Goal: Task Accomplishment & Management: Manage account settings

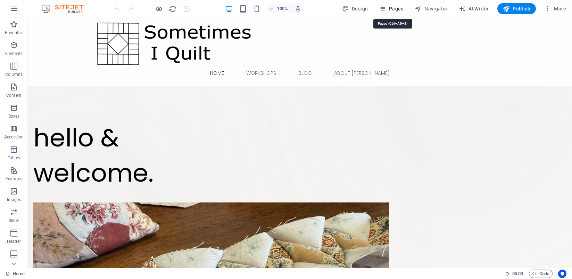
click at [389, 8] on span "Pages" at bounding box center [391, 8] width 24 height 7
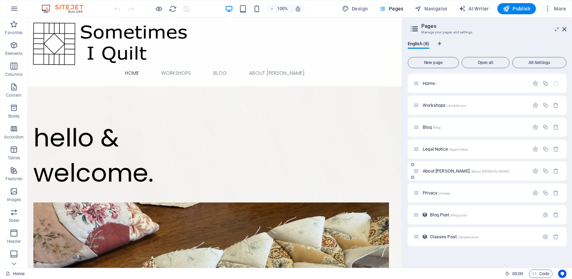
click at [438, 172] on span "About [PERSON_NAME] /about-[PERSON_NAME]" at bounding box center [466, 170] width 87 height 5
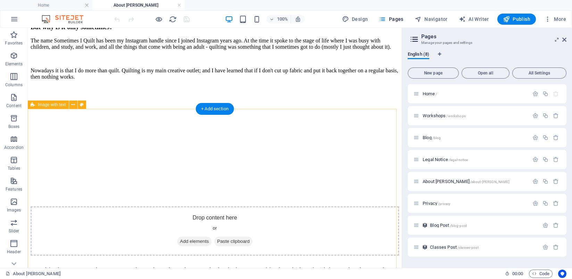
scroll to position [246, 0]
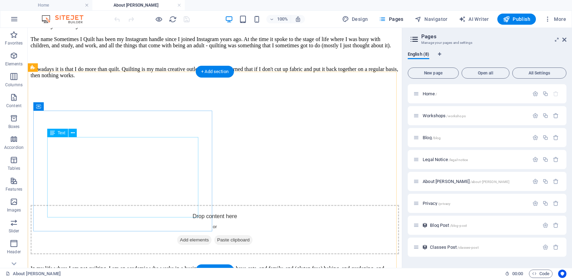
click at [95, 79] on div "The name Sometimes I Quilt has been my Instagram handle since I joined Instagra…" at bounding box center [215, 57] width 369 height 42
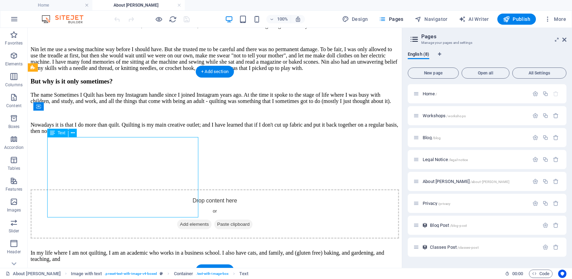
scroll to position [244, 0]
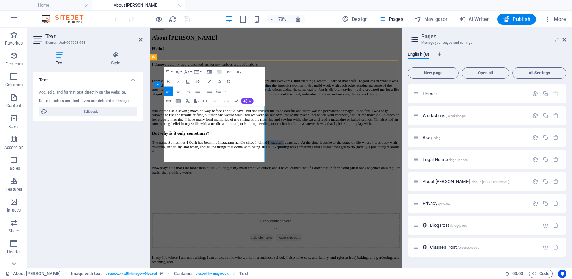
drag, startPoint x: 245, startPoint y: 151, endPoint x: 220, endPoint y: 152, distance: 25.0
click at [220, 188] on p "The name Sometimes I Quilt has been my Instagram handle since I joined Instagra…" at bounding box center [330, 197] width 354 height 19
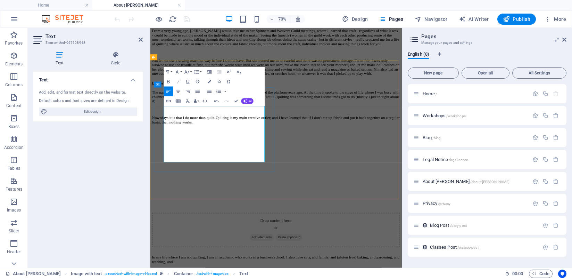
click at [219, 166] on p "Nowadays it is that I do more than quilt. Quilting is my main creative outlet; …" at bounding box center [330, 159] width 354 height 13
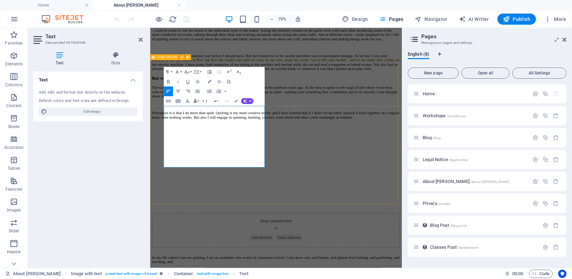
click at [346, 267] on div "But why is it only sometimes? The name Sometimes I Quilt has been my Instagram …" at bounding box center [330, 219] width 354 height 246
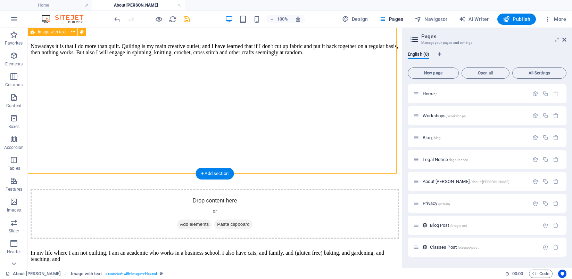
scroll to position [354, 0]
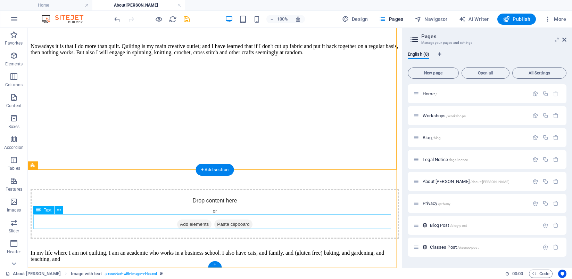
click at [289, 250] on div "In my life where I am not quilting, I am an academic who works in a business sc…" at bounding box center [215, 256] width 369 height 13
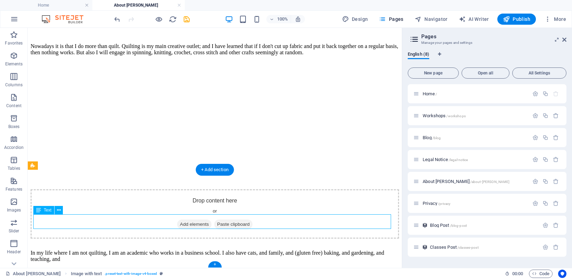
click at [289, 250] on div "In my life where I am not quilting, I am an academic who works in a business sc…" at bounding box center [215, 256] width 369 height 13
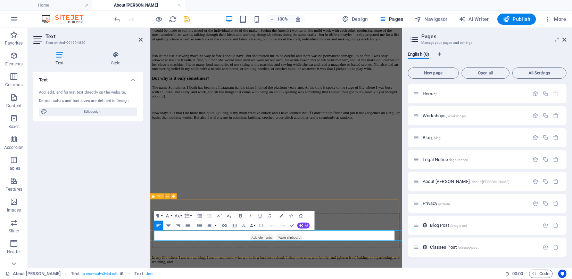
scroll to position [251, 0]
drag, startPoint x: 337, startPoint y: 326, endPoint x: 246, endPoint y: 327, distance: 91.4
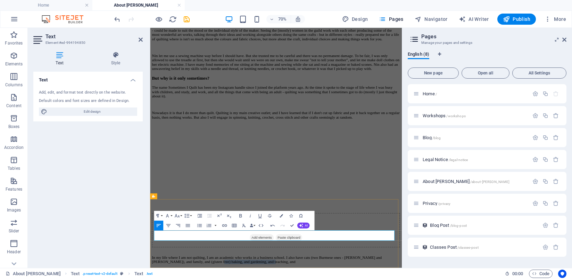
drag, startPoint x: 273, startPoint y: 328, endPoint x: 359, endPoint y: 321, distance: 85.8
click at [221, 257] on div "But why is it only sometimes? The name Sometimes I Quilt has been my Instagram …" at bounding box center [330, 219] width 354 height 246
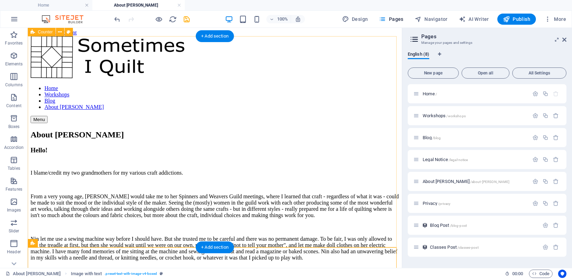
scroll to position [0, 0]
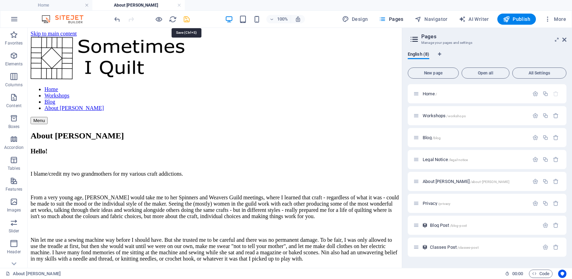
click at [187, 19] on icon "save" at bounding box center [187, 19] width 8 height 8
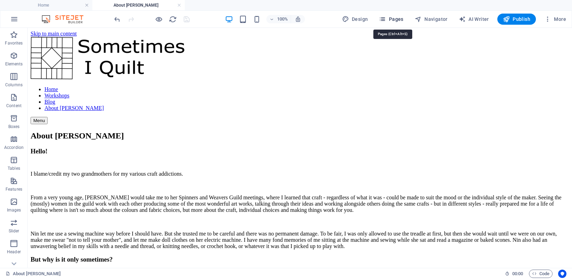
click at [388, 18] on span "Pages" at bounding box center [391, 19] width 24 height 7
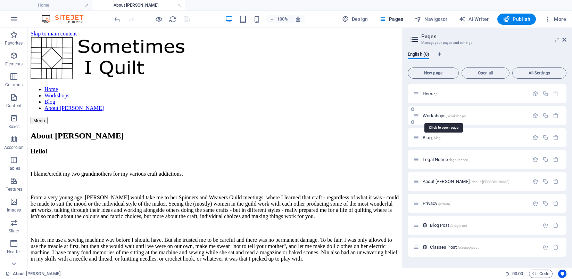
click at [435, 117] on span "Workshops /workshops" at bounding box center [444, 115] width 43 height 5
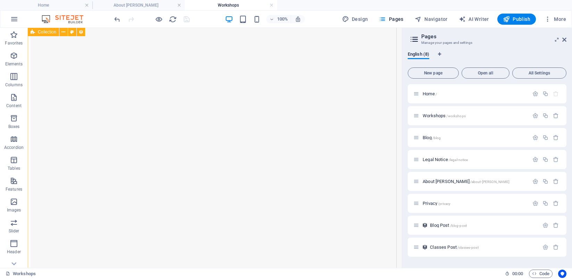
scroll to position [495, 0]
click at [57, 183] on icon at bounding box center [57, 183] width 4 height 7
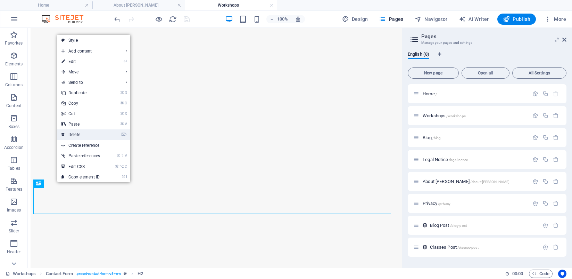
click at [64, 136] on icon at bounding box center [63, 134] width 3 height 10
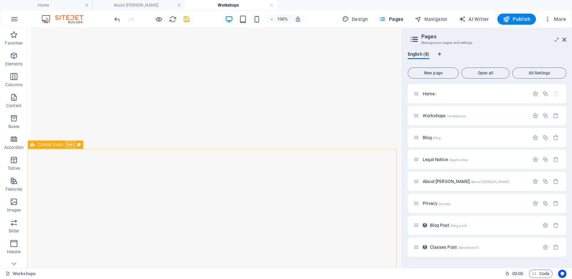
click at [71, 145] on icon at bounding box center [70, 144] width 4 height 7
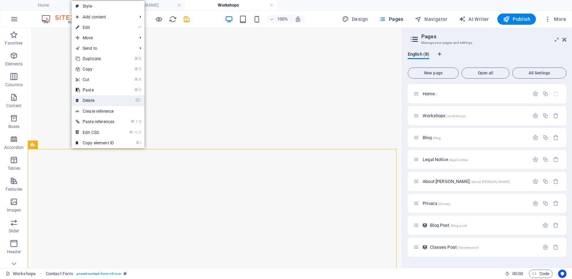
click at [88, 102] on link "⌦ Delete" at bounding box center [95, 100] width 47 height 10
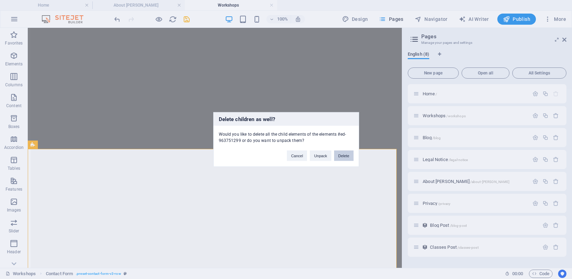
click at [345, 156] on button "Delete" at bounding box center [343, 155] width 19 height 10
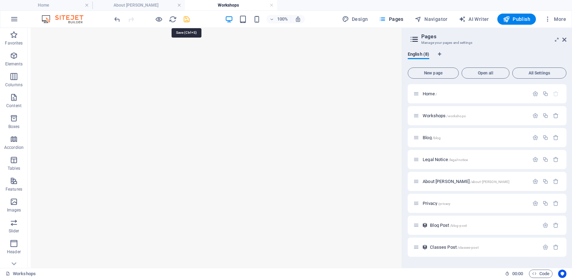
click at [186, 18] on icon "save" at bounding box center [187, 19] width 8 height 8
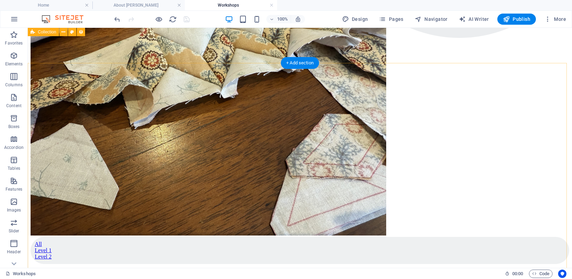
scroll to position [193, 0]
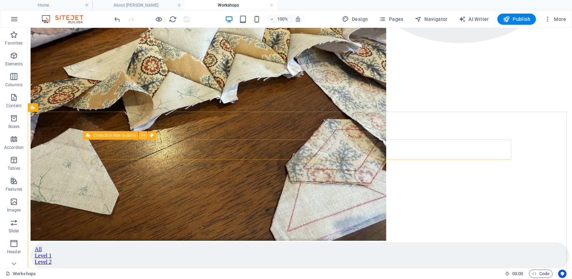
click at [144, 136] on icon at bounding box center [143, 135] width 4 height 7
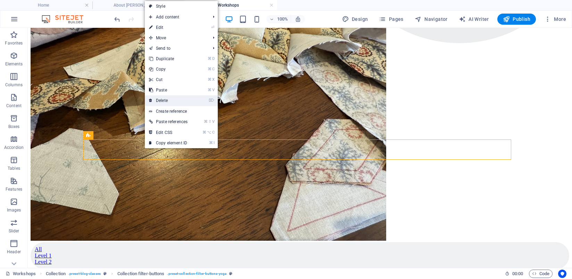
click at [151, 101] on icon at bounding box center [150, 100] width 3 height 10
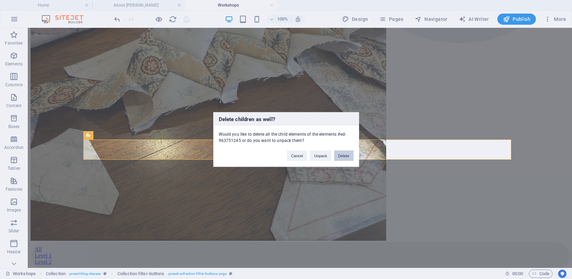
click at [346, 156] on button "Delete" at bounding box center [343, 155] width 19 height 10
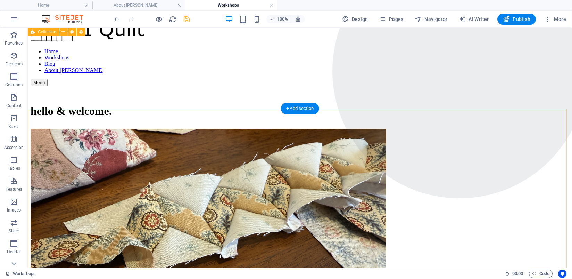
scroll to position [0, 0]
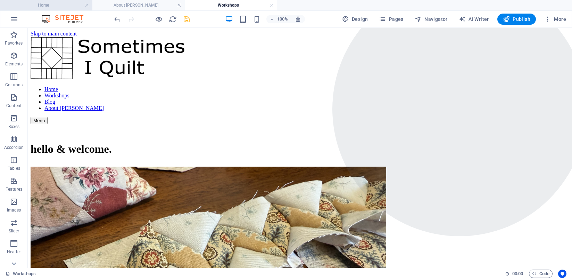
click at [56, 7] on h4 "Home" at bounding box center [46, 5] width 92 height 8
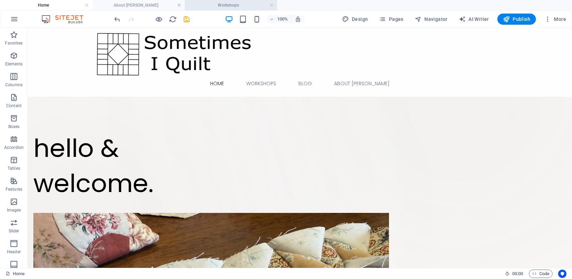
click at [209, 5] on h4 "Workshops" at bounding box center [231, 5] width 92 height 8
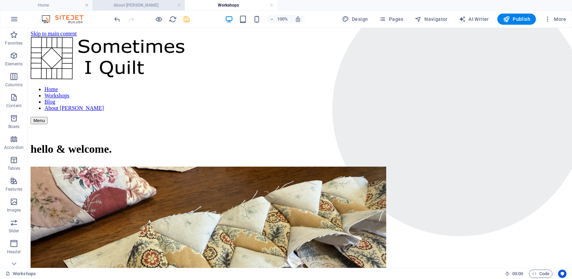
click at [142, 7] on h4 "About [PERSON_NAME]" at bounding box center [138, 5] width 92 height 8
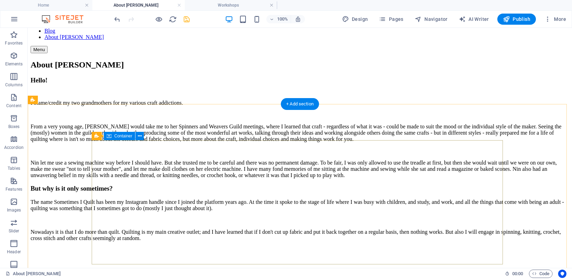
scroll to position [325, 0]
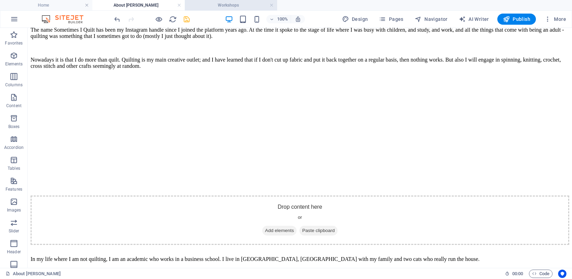
drag, startPoint x: 232, startPoint y: 4, endPoint x: 232, endPoint y: 9, distance: 4.9
click at [236, 6] on h4 "Workshops" at bounding box center [231, 5] width 92 height 8
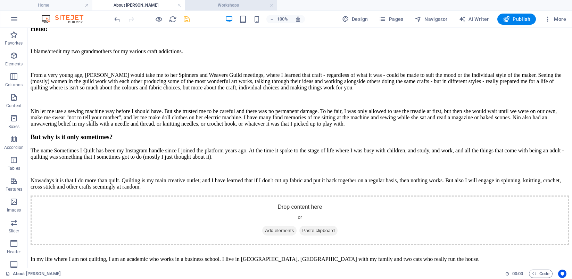
scroll to position [0, 0]
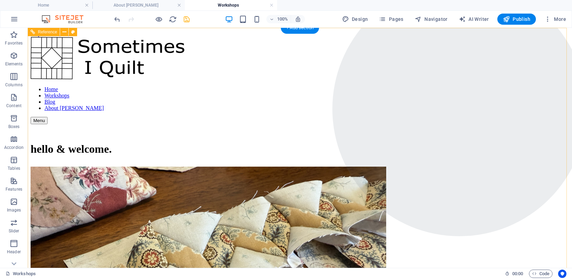
click at [65, 179] on div "hello & welcome." at bounding box center [300, 279] width 539 height 311
click at [259, 135] on div at bounding box center [300, 129] width 539 height 11
click at [174, 155] on div "hello & welcome." at bounding box center [300, 148] width 539 height 13
click at [148, 155] on div "hello & welcome." at bounding box center [300, 148] width 539 height 13
click at [147, 155] on div "hello & welcome." at bounding box center [300, 148] width 539 height 13
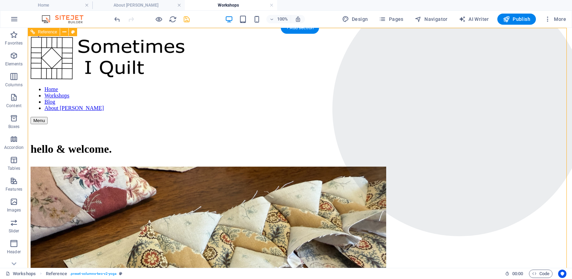
click at [174, 124] on div "hello & welcome." at bounding box center [300, 145] width 539 height 42
click at [185, 21] on icon "save" at bounding box center [187, 19] width 8 height 8
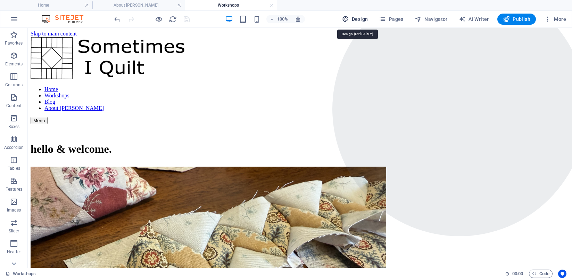
click at [358, 19] on span "Design" at bounding box center [355, 19] width 26 height 7
select select "px"
select select "300"
select select "px"
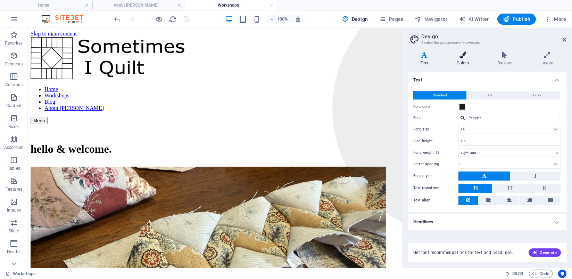
click at [465, 55] on icon at bounding box center [463, 54] width 38 height 7
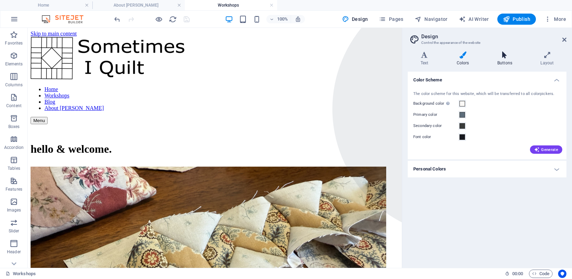
click at [504, 54] on icon at bounding box center [505, 54] width 40 height 7
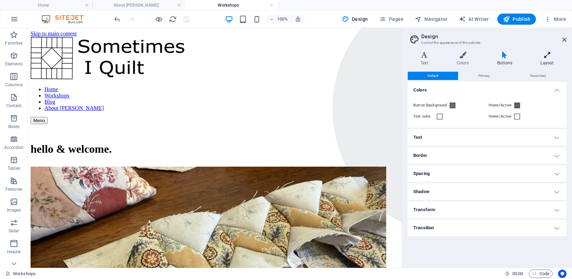
click at [543, 57] on icon at bounding box center [547, 54] width 39 height 7
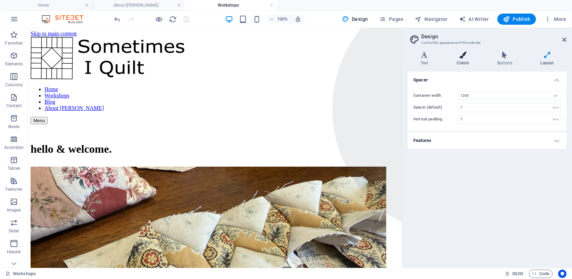
click at [458, 59] on h4 "Colors" at bounding box center [464, 58] width 41 height 15
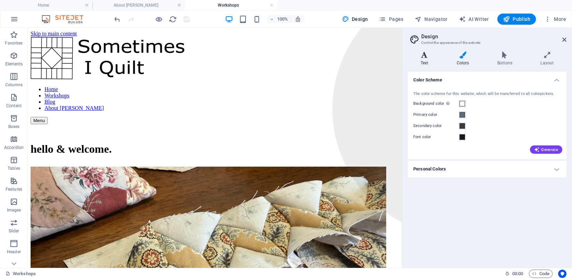
click at [427, 57] on icon at bounding box center [424, 54] width 33 height 7
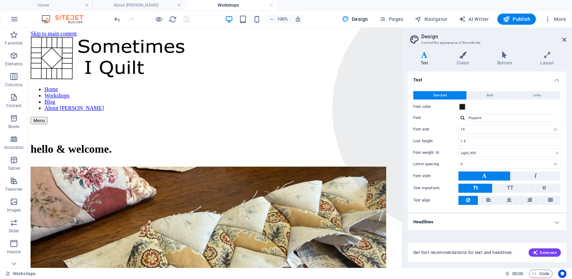
click at [556, 221] on h4 "Headlines" at bounding box center [487, 221] width 159 height 17
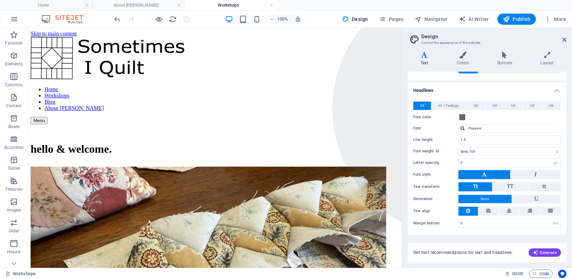
scroll to position [132, 0]
click at [477, 128] on input "Poppins" at bounding box center [513, 128] width 92 height 8
click at [463, 128] on div at bounding box center [463, 127] width 4 height 5
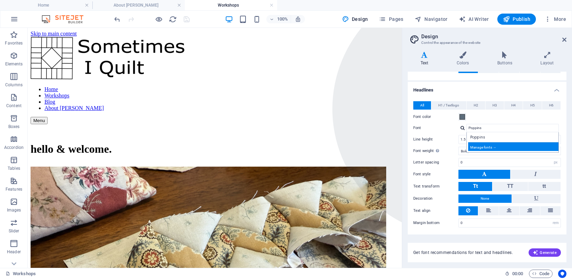
click at [482, 148] on div "Manage fonts →" at bounding box center [514, 146] width 92 height 9
select select "popularity"
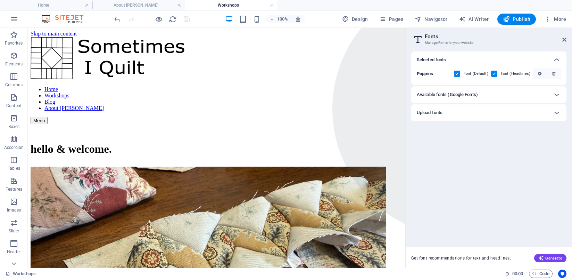
click at [468, 97] on h6 "Available fonts (Google Fonts)" at bounding box center [447, 94] width 61 height 8
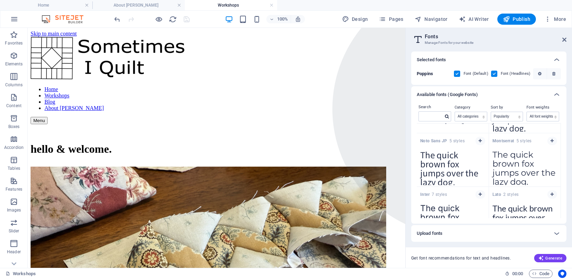
scroll to position [24, 0]
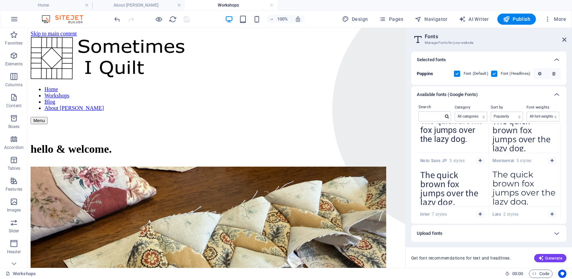
click at [551, 160] on icon "button" at bounding box center [552, 160] width 3 height 4
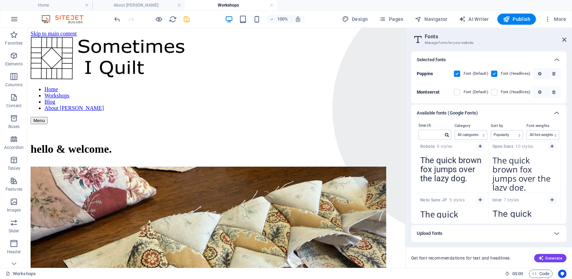
scroll to position [0, 0]
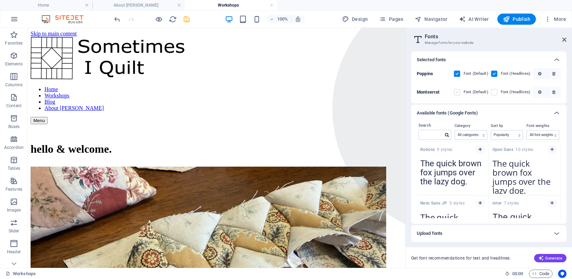
click at [459, 92] on label at bounding box center [457, 92] width 6 height 6
click at [0, 0] on input "checkbox" at bounding box center [0, 0] width 0 height 0
click at [495, 92] on label at bounding box center [494, 92] width 6 height 6
click at [0, 0] on input "checkbox" at bounding box center [0, 0] width 0 height 0
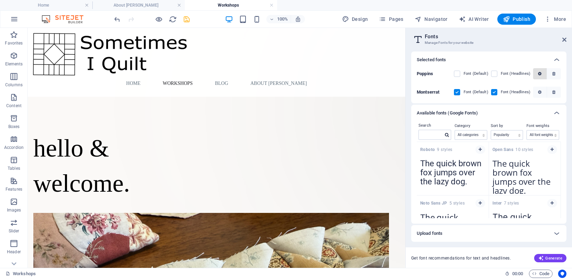
click at [541, 75] on icon "button" at bounding box center [539, 74] width 3 height 4
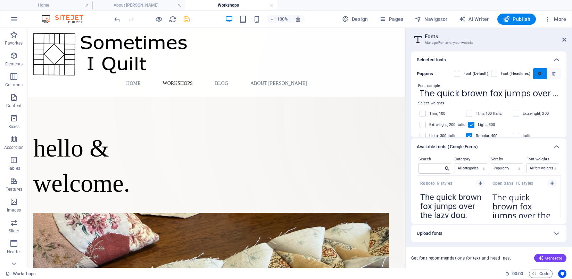
click at [541, 74] on span "button" at bounding box center [540, 74] width 4 height 4
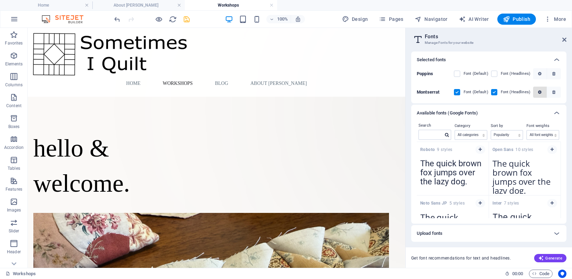
click at [540, 91] on icon "button" at bounding box center [539, 92] width 3 height 4
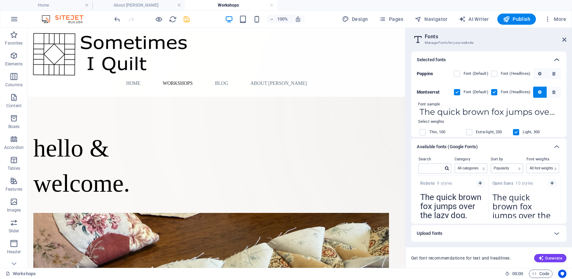
click at [556, 61] on icon at bounding box center [557, 60] width 8 height 8
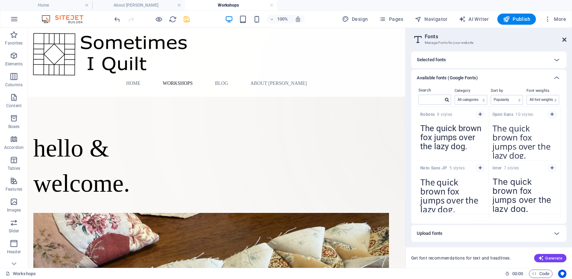
click at [564, 40] on icon at bounding box center [565, 40] width 4 height 6
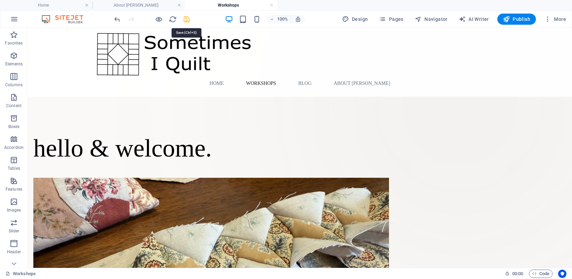
click at [186, 19] on icon "save" at bounding box center [187, 19] width 8 height 8
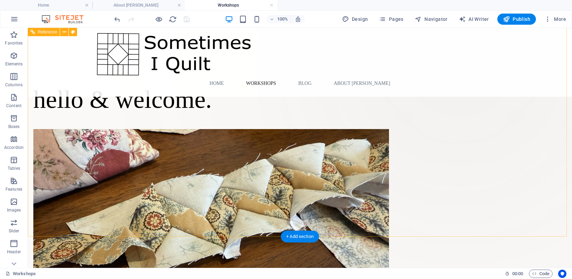
scroll to position [15, 0]
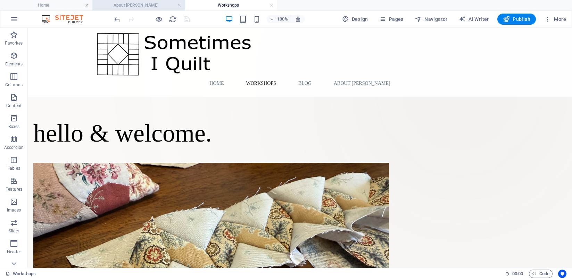
click at [145, 9] on li "About [PERSON_NAME]" at bounding box center [138, 5] width 92 height 10
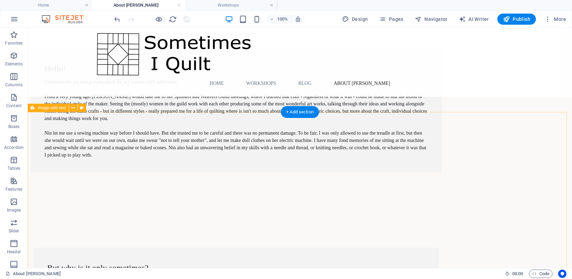
scroll to position [310, 0]
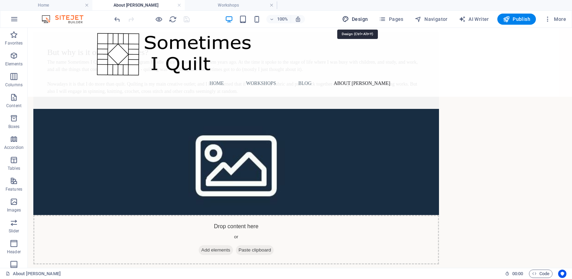
click at [358, 17] on span "Design" at bounding box center [355, 19] width 26 height 7
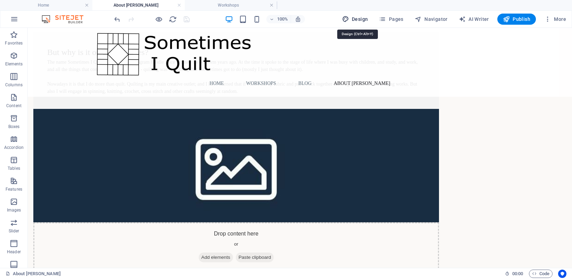
select select "px"
select select "300"
select select "px"
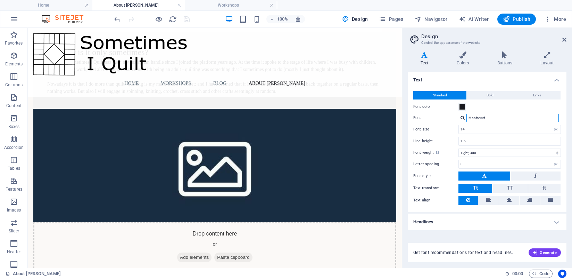
click at [492, 117] on input "Montserrat" at bounding box center [513, 118] width 92 height 8
click at [461, 117] on div at bounding box center [463, 117] width 4 height 5
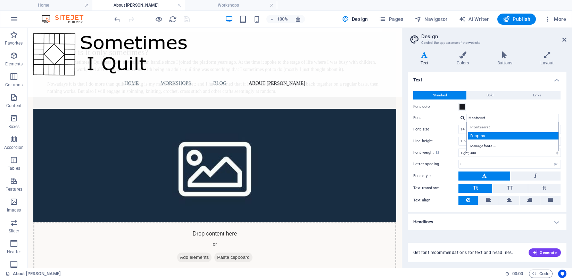
click at [490, 136] on div "Poppins" at bounding box center [514, 135] width 92 height 7
type input "Poppins"
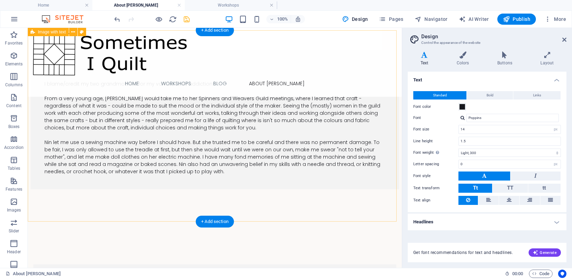
scroll to position [0, 0]
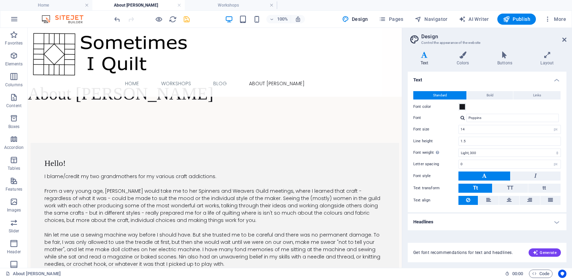
click at [429, 225] on h4 "Headlines" at bounding box center [487, 221] width 159 height 17
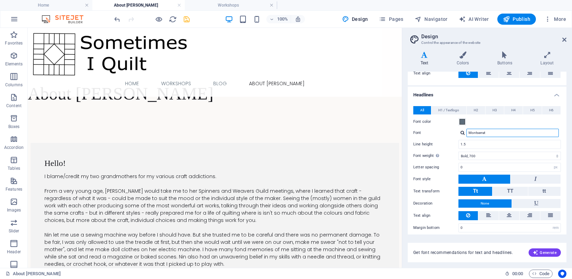
click at [484, 135] on input "Montserrat" at bounding box center [513, 133] width 92 height 8
click at [483, 132] on input "Montserrat" at bounding box center [513, 133] width 92 height 8
click at [494, 132] on input "Montserrat" at bounding box center [513, 133] width 92 height 8
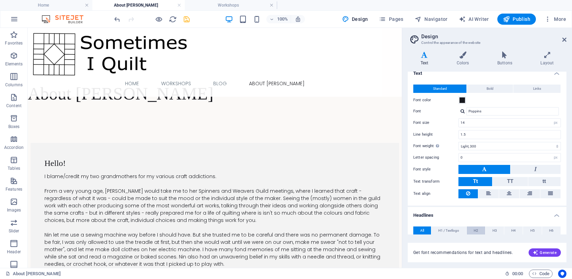
scroll to position [0, 0]
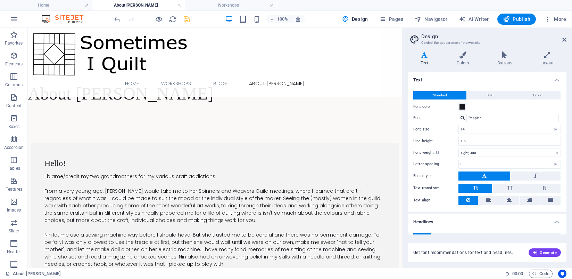
click at [557, 80] on h4 "Text" at bounding box center [487, 78] width 159 height 13
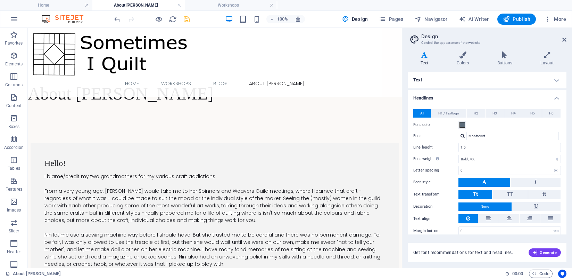
click at [557, 97] on h4 "Headlines" at bounding box center [487, 96] width 159 height 13
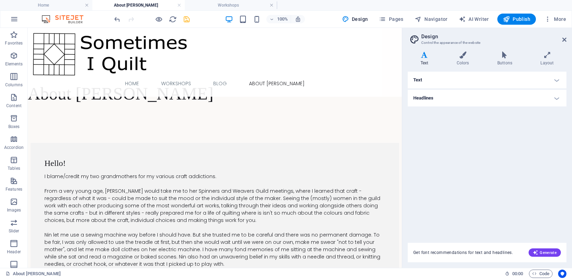
click at [557, 97] on h4 "Headlines" at bounding box center [487, 98] width 159 height 17
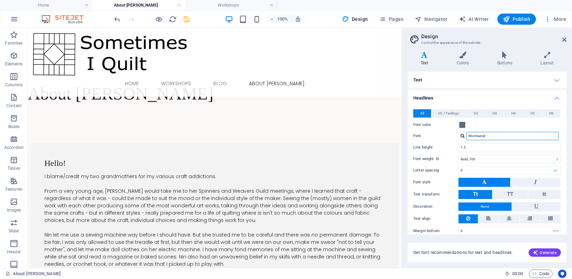
click at [483, 136] on input "Montserrat" at bounding box center [513, 136] width 92 height 8
click at [493, 136] on input "Montserrat" at bounding box center [513, 136] width 92 height 8
click at [464, 137] on div at bounding box center [463, 135] width 4 height 5
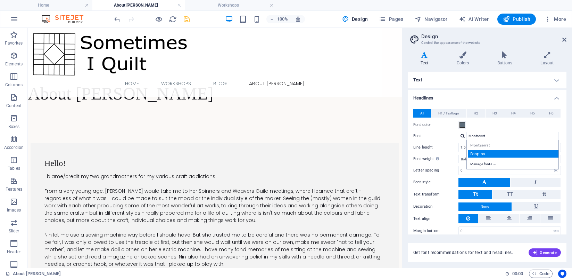
click at [479, 152] on div "Poppins" at bounding box center [514, 153] width 92 height 7
type input "Poppins"
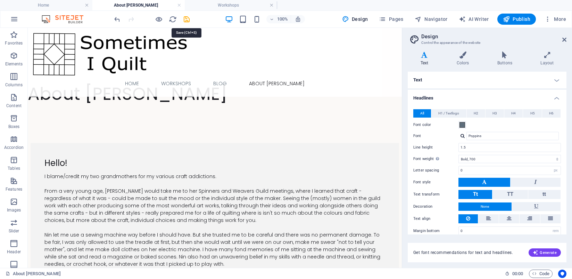
click at [186, 21] on icon "save" at bounding box center [187, 19] width 8 height 8
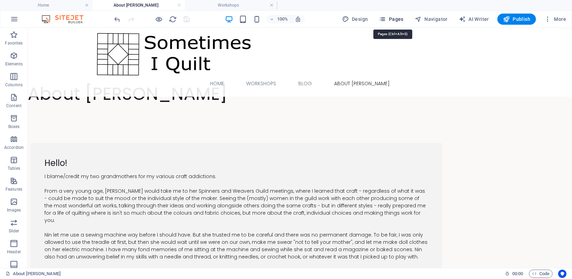
click at [394, 21] on span "Pages" at bounding box center [391, 19] width 24 height 7
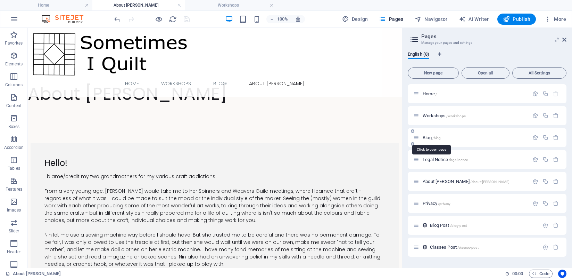
click at [431, 139] on span "Blog /blog" at bounding box center [432, 137] width 18 height 5
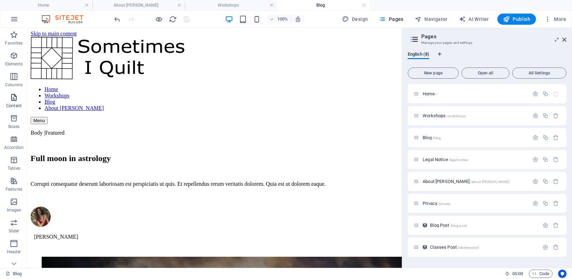
click at [14, 98] on icon "button" at bounding box center [14, 97] width 8 height 8
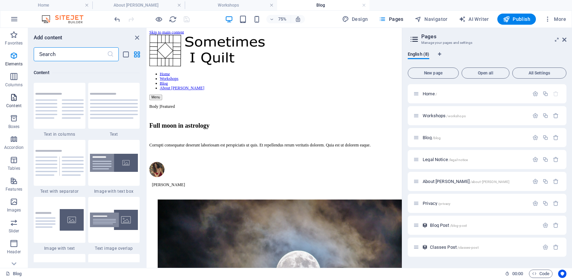
scroll to position [1216, 0]
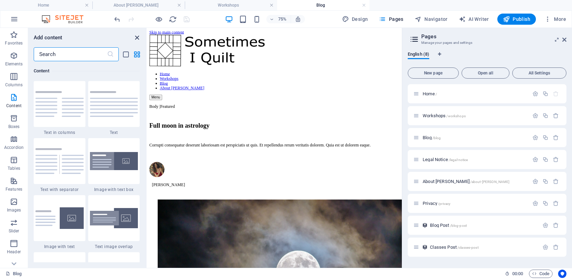
click at [137, 38] on icon "close panel" at bounding box center [137, 38] width 8 height 8
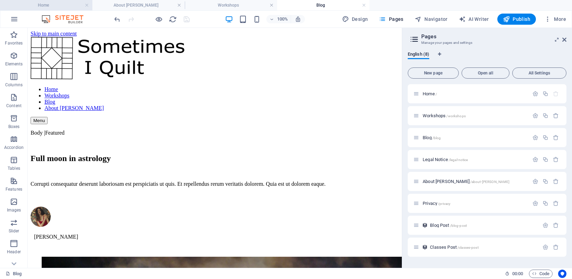
click at [55, 5] on h4 "Home" at bounding box center [46, 5] width 92 height 8
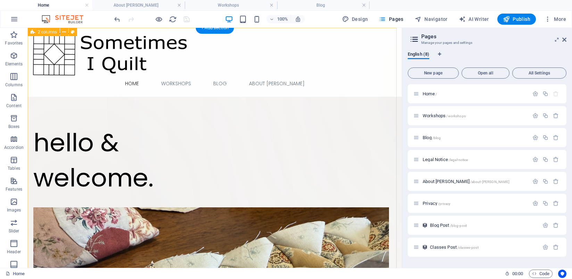
scroll to position [0, 0]
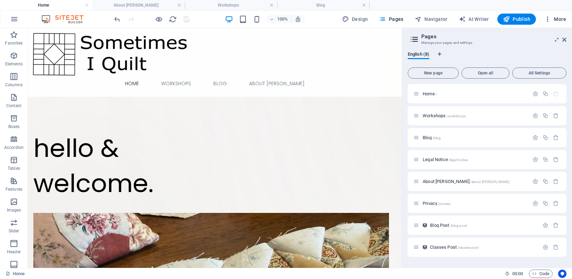
click at [549, 19] on icon "button" at bounding box center [548, 19] width 7 height 7
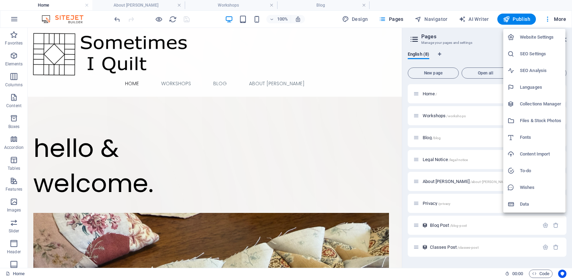
click at [529, 154] on h6 "Content Import" at bounding box center [540, 154] width 41 height 8
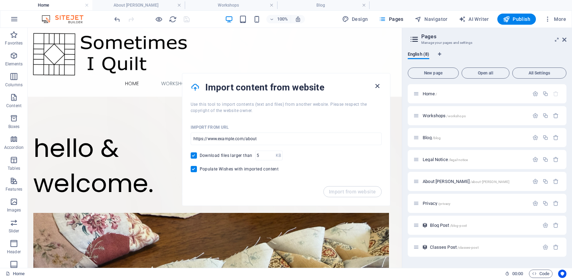
click at [376, 85] on icon "button" at bounding box center [378, 86] width 8 height 8
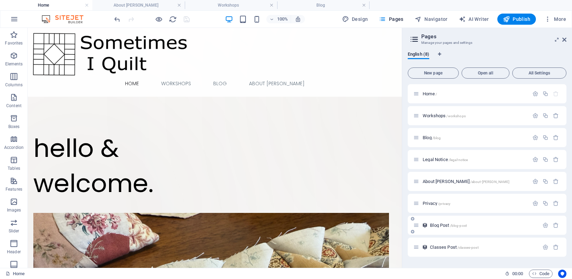
click at [442, 226] on span "Blog Post /blog-post" at bounding box center [448, 224] width 37 height 5
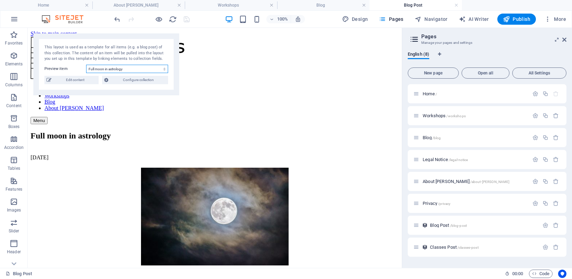
click at [148, 69] on select "Full moon in astrology What you should do for your Mental Health How Ayurved Ca…" at bounding box center [127, 69] width 82 height 8
select select "68d1043723fcb1491c0d67b8"
click at [86, 65] on select "Full moon in astrology What you should do for your Mental Health How Ayurved Ca…" at bounding box center [127, 69] width 82 height 8
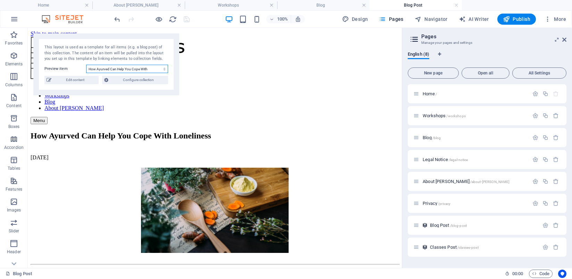
click at [137, 66] on select "Full moon in astrology What you should do for your Mental Health How Ayurved Ca…" at bounding box center [127, 69] width 82 height 8
click at [86, 65] on select "Full moon in astrology What you should do for your Mental Health How Ayurved Ca…" at bounding box center [127, 69] width 82 height 8
click at [119, 79] on span "Configure collection" at bounding box center [139, 80] width 56 height 8
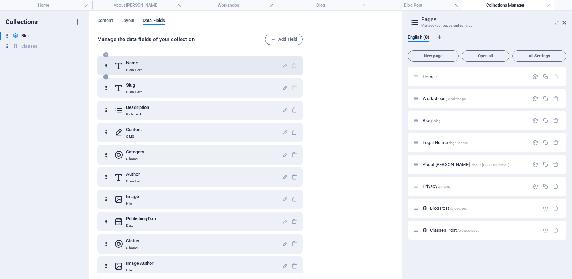
click at [127, 65] on h6 "Name" at bounding box center [134, 63] width 16 height 8
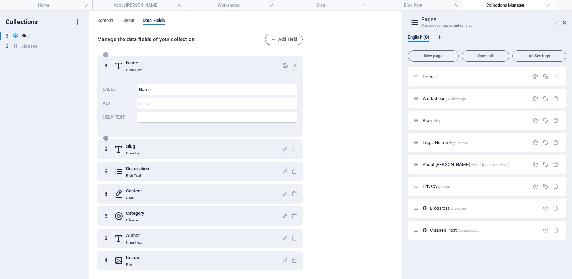
click at [127, 65] on h6 "Name" at bounding box center [134, 63] width 16 height 8
click at [133, 151] on p "Plain Text" at bounding box center [134, 153] width 16 height 6
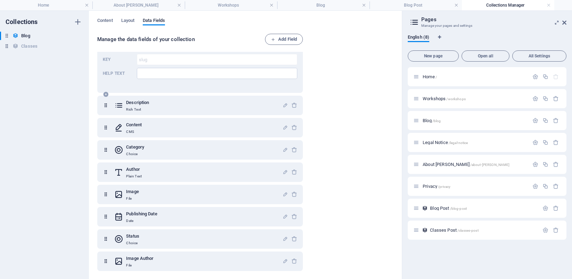
scroll to position [128, 0]
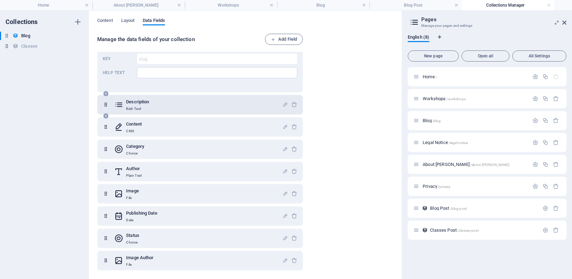
click at [132, 110] on p "Rich Text" at bounding box center [137, 109] width 23 height 6
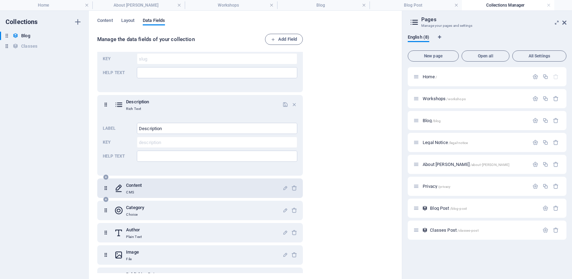
click at [139, 186] on h6 "Content" at bounding box center [134, 185] width 16 height 8
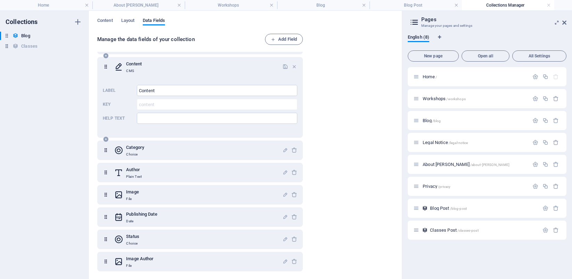
scroll to position [250, 0]
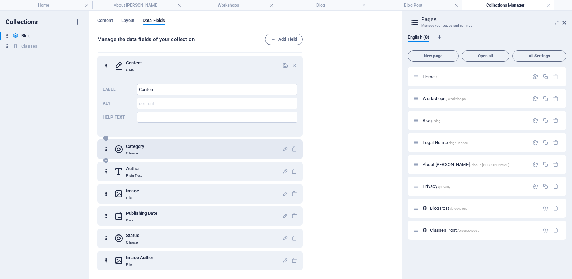
click at [145, 155] on div "Category Choice" at bounding box center [198, 149] width 168 height 14
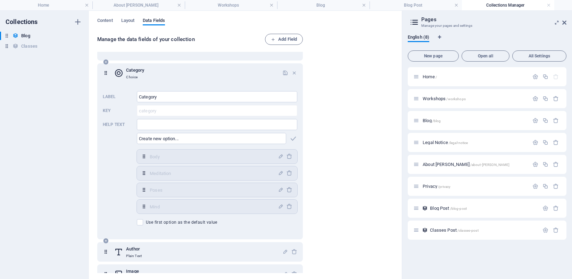
scroll to position [327, 0]
click at [288, 156] on icon "button" at bounding box center [289, 156] width 6 height 6
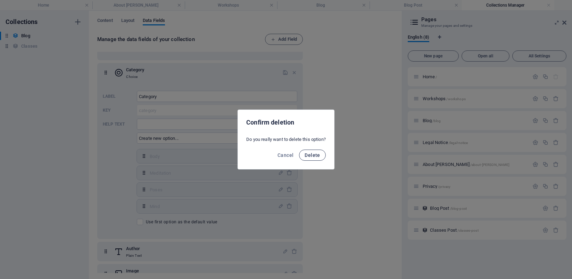
click at [311, 154] on span "Delete" at bounding box center [312, 155] width 15 height 6
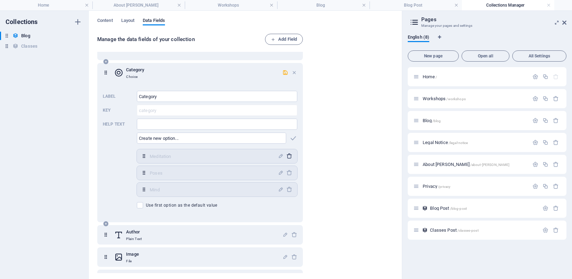
click at [291, 156] on span "button" at bounding box center [289, 156] width 8 height 6
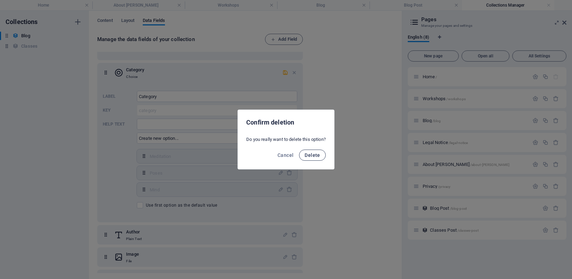
click at [311, 155] on span "Delete" at bounding box center [312, 155] width 15 height 6
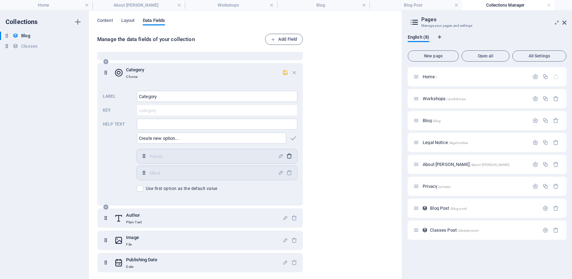
click at [287, 156] on icon "button" at bounding box center [289, 156] width 6 height 6
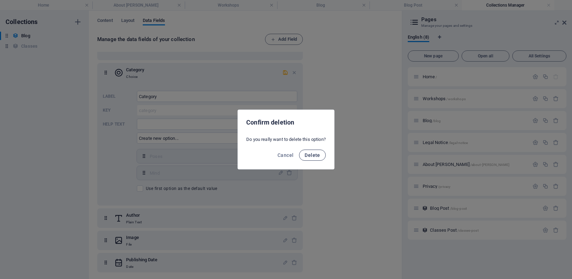
click at [312, 157] on span "Delete" at bounding box center [312, 155] width 15 height 6
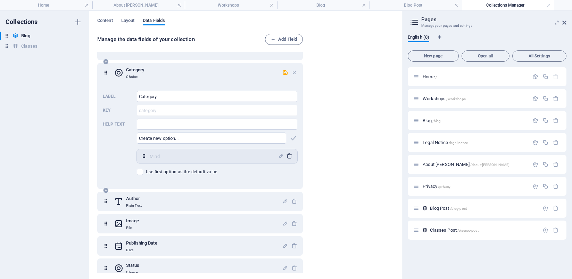
click at [288, 157] on icon "button" at bounding box center [289, 156] width 6 height 6
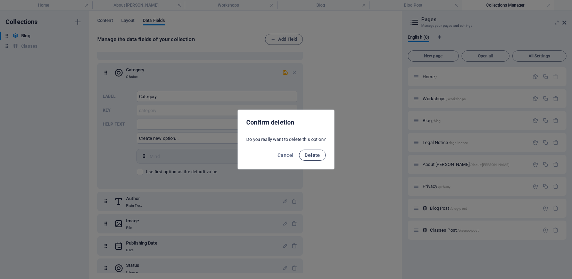
click at [308, 157] on span "Delete" at bounding box center [312, 155] width 15 height 6
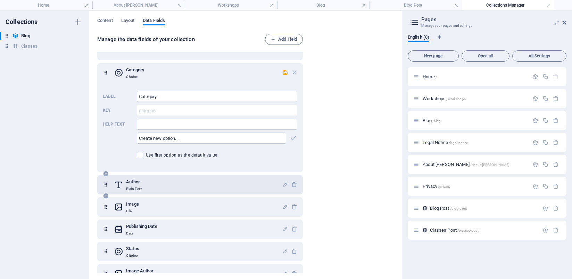
click at [263, 187] on div "Author Plain Text" at bounding box center [198, 185] width 168 height 14
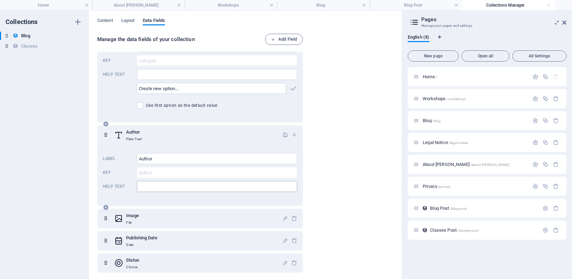
scroll to position [401, 0]
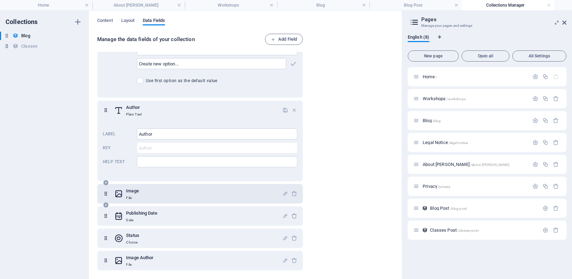
click at [235, 191] on div "Image File" at bounding box center [198, 194] width 168 height 14
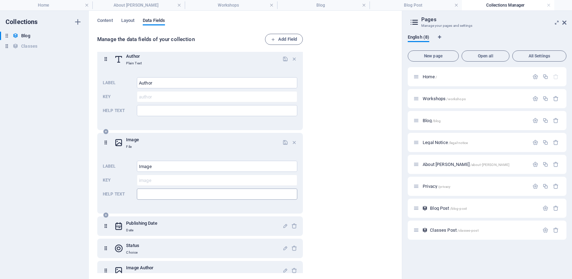
scroll to position [462, 0]
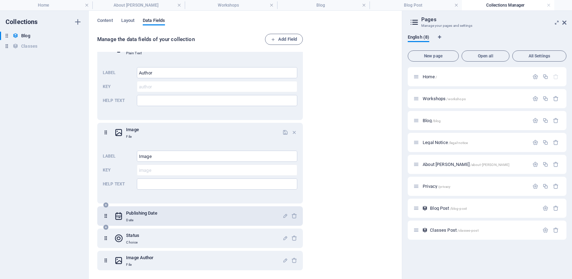
click at [200, 218] on div "Publishing Date Date" at bounding box center [198, 216] width 168 height 14
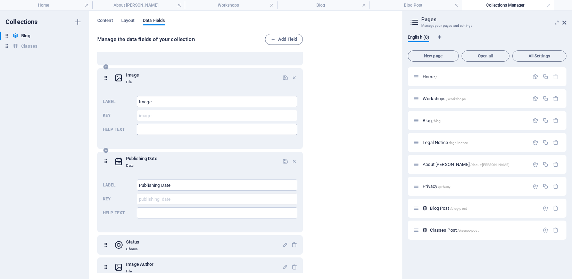
scroll to position [523, 0]
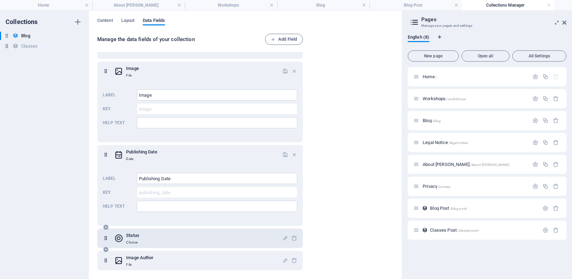
click at [181, 243] on div "Status Choice" at bounding box center [198, 238] width 168 height 14
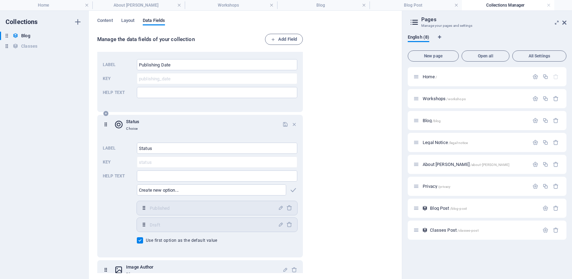
scroll to position [646, 0]
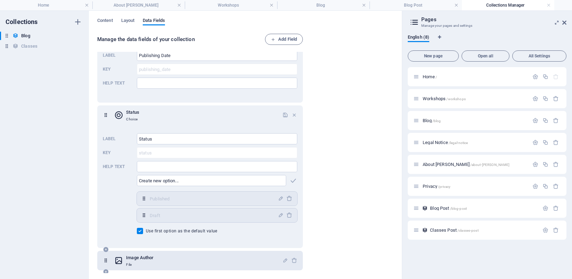
click at [156, 260] on div "Image Author File" at bounding box center [198, 260] width 168 height 14
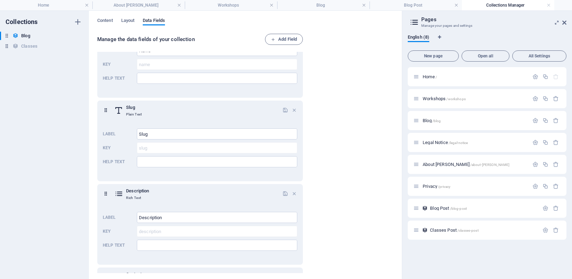
scroll to position [0, 0]
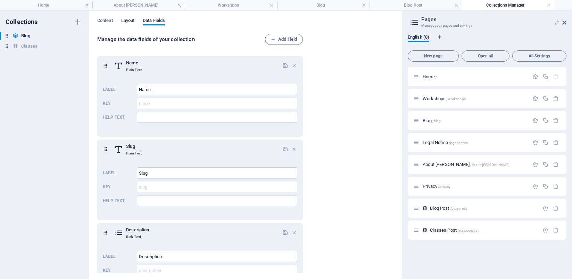
click at [131, 21] on span "Layout" at bounding box center [128, 21] width 14 height 10
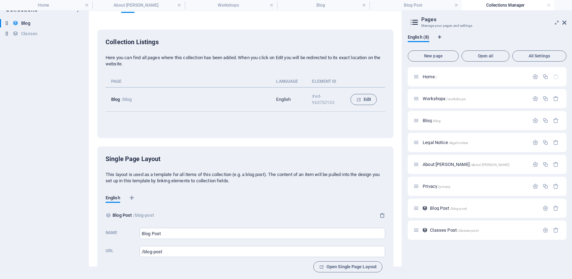
scroll to position [20, 0]
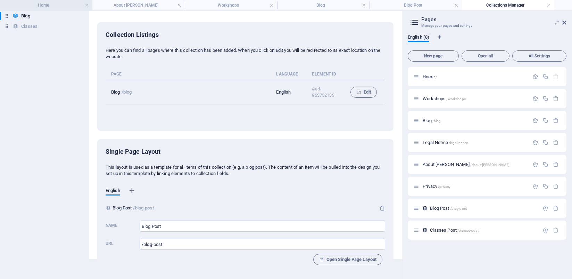
click at [30, 6] on h4 "Home" at bounding box center [46, 5] width 92 height 8
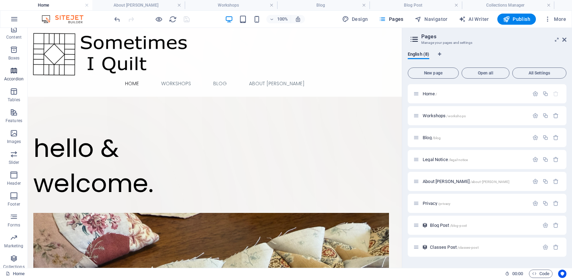
scroll to position [73, 0]
click at [15, 234] on icon "button" at bounding box center [14, 233] width 8 height 8
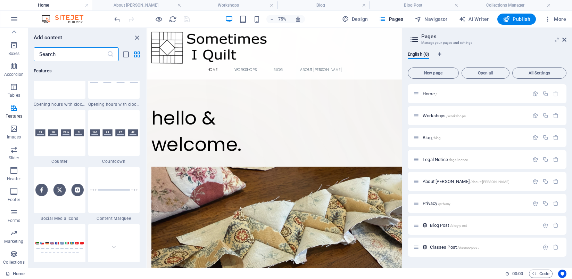
scroll to position [3089, 0]
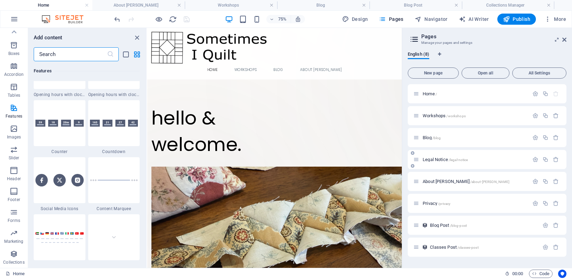
click at [458, 161] on span "/legal-notice" at bounding box center [458, 160] width 19 height 4
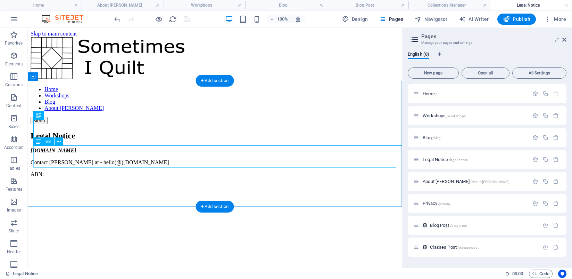
scroll to position [0, 0]
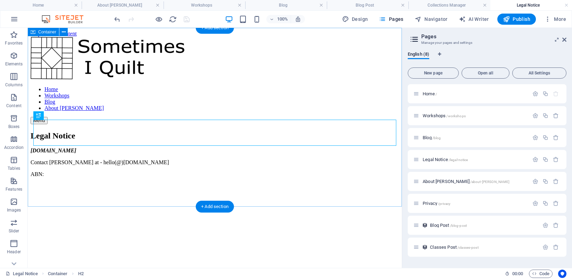
click at [337, 131] on div "Legal Notice [DOMAIN_NAME] Contact [PERSON_NAME] at - hello(@)[DOMAIN_NAME] ABN:" at bounding box center [215, 154] width 369 height 46
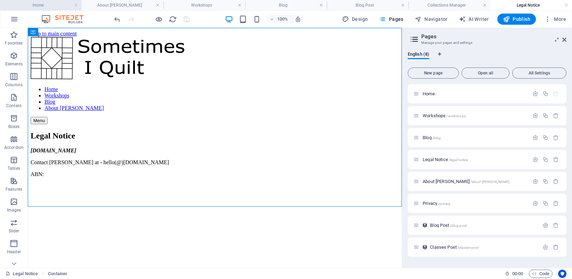
click at [41, 4] on h4 "Home" at bounding box center [41, 5] width 82 height 8
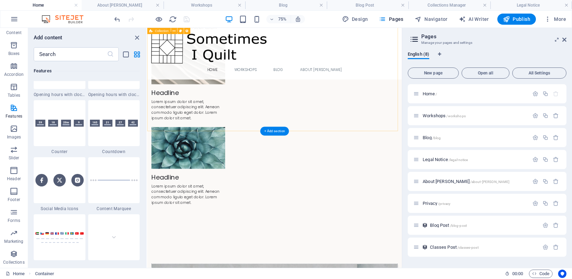
scroll to position [1805, 0]
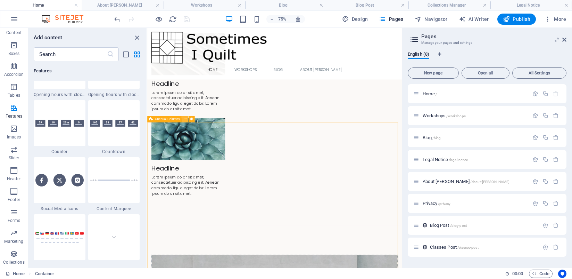
click at [187, 119] on button at bounding box center [185, 119] width 6 height 6
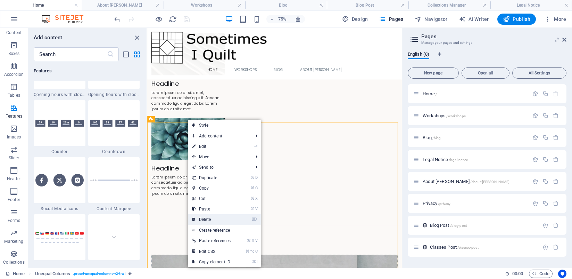
click at [206, 221] on link "⌦ Delete" at bounding box center [211, 219] width 47 height 10
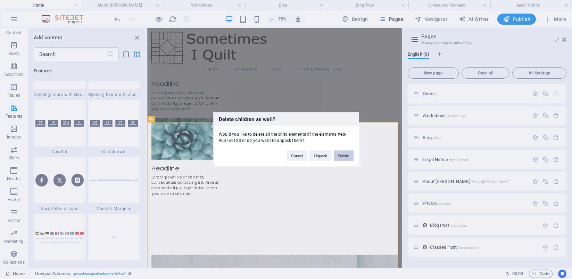
click at [343, 156] on button "Delete" at bounding box center [343, 155] width 19 height 10
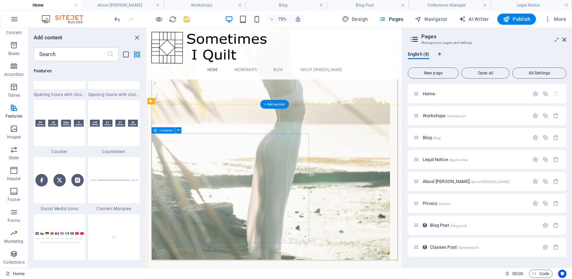
scroll to position [1291, 0]
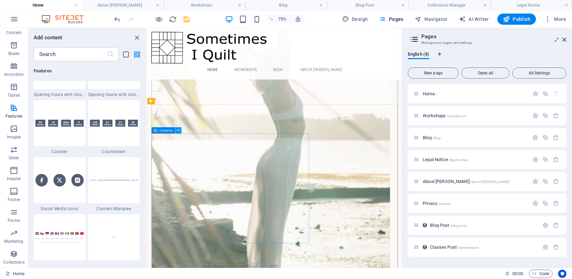
click at [179, 130] on icon at bounding box center [178, 131] width 3 height 6
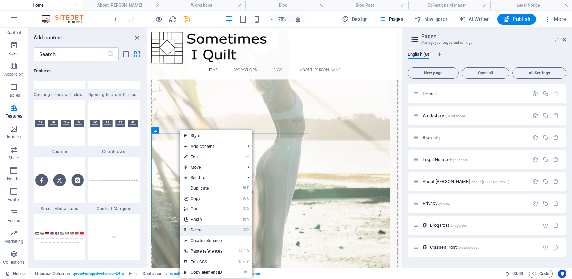
click at [201, 228] on link "⌦ Delete" at bounding box center [203, 229] width 47 height 10
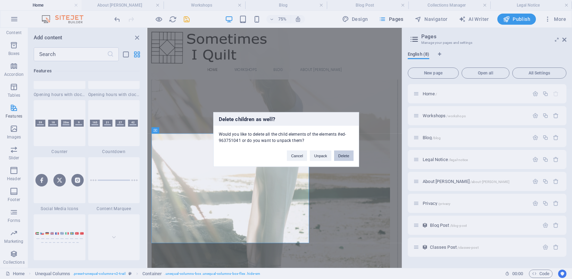
click at [341, 158] on button "Delete" at bounding box center [343, 155] width 19 height 10
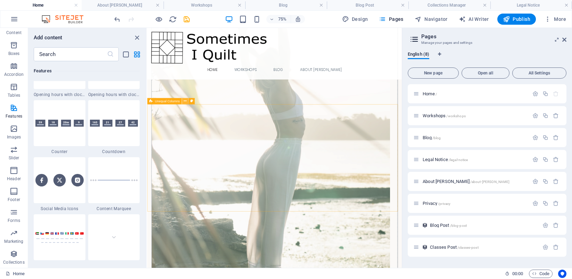
click at [188, 101] on button at bounding box center [185, 101] width 6 height 6
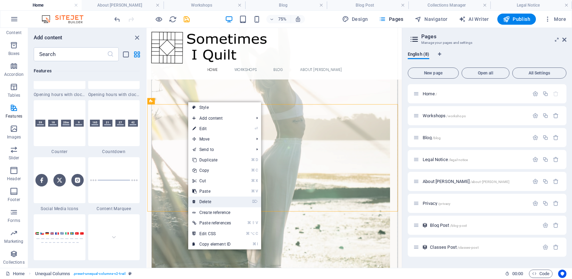
click at [213, 200] on link "⌦ Delete" at bounding box center [211, 201] width 47 height 10
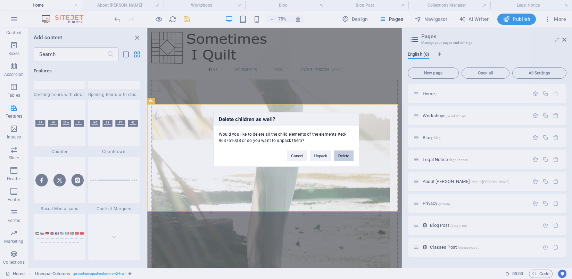
click at [337, 156] on button "Delete" at bounding box center [343, 155] width 19 height 10
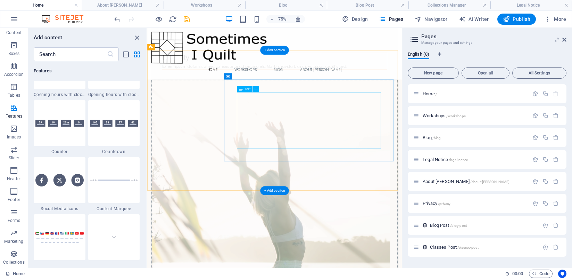
scroll to position [1071, 0]
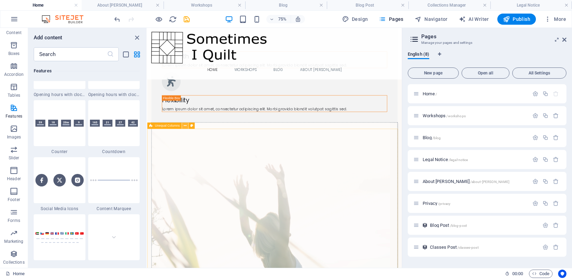
click at [184, 126] on icon at bounding box center [185, 126] width 3 height 6
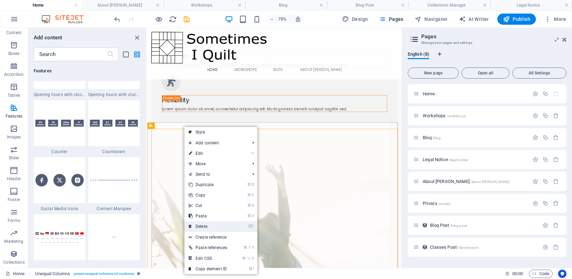
click at [214, 225] on link "⌦ Delete" at bounding box center [208, 226] width 47 height 10
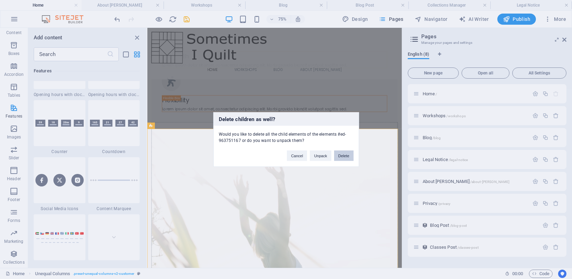
click at [342, 157] on button "Delete" at bounding box center [343, 155] width 19 height 10
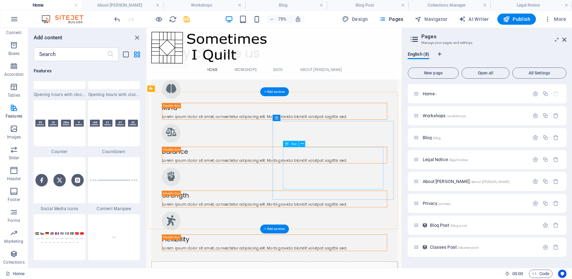
scroll to position [936, 0]
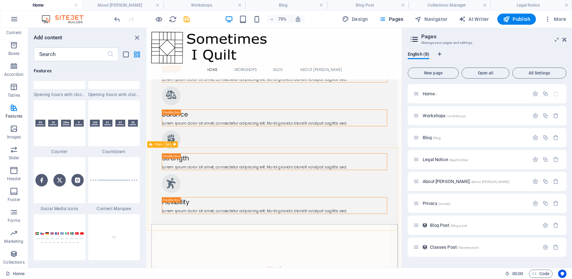
click at [167, 144] on icon at bounding box center [168, 145] width 3 height 6
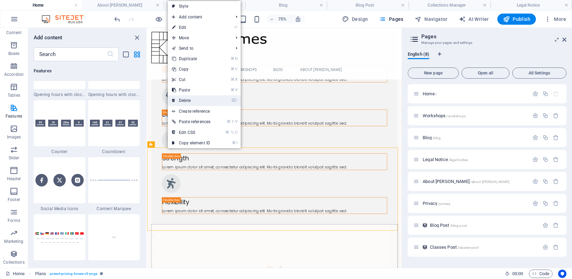
click at [181, 101] on link "⌦ Delete" at bounding box center [191, 100] width 47 height 10
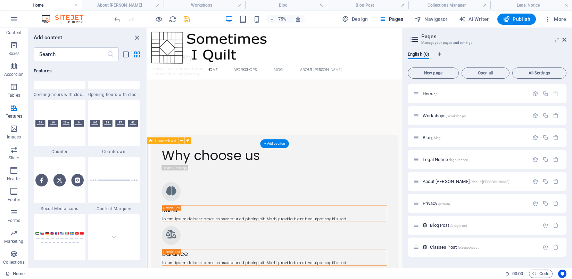
scroll to position [726, 0]
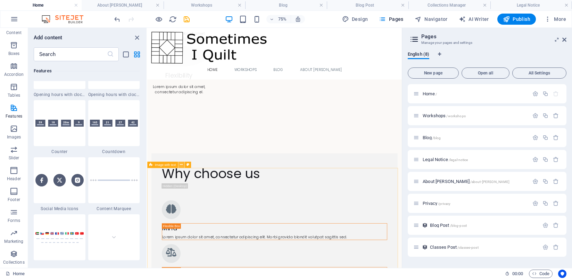
click at [182, 165] on icon at bounding box center [181, 165] width 3 height 6
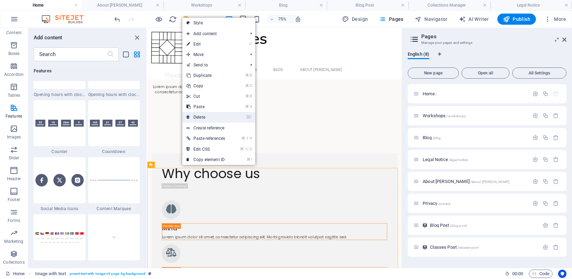
click at [202, 115] on link "⌦ Delete" at bounding box center [205, 117] width 47 height 10
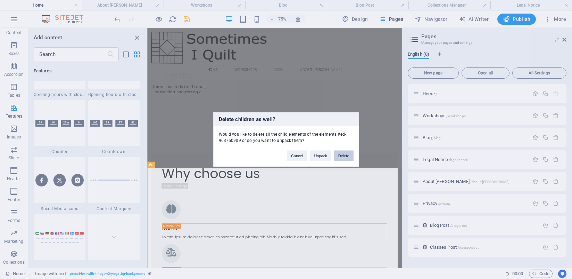
click at [340, 156] on button "Delete" at bounding box center [343, 155] width 19 height 10
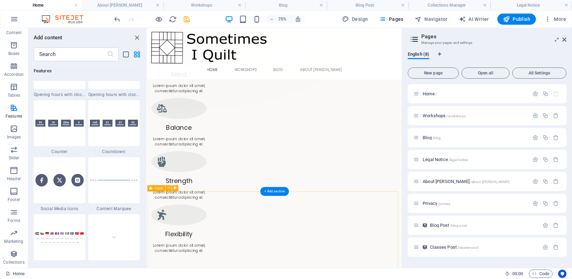
scroll to position [288, 0]
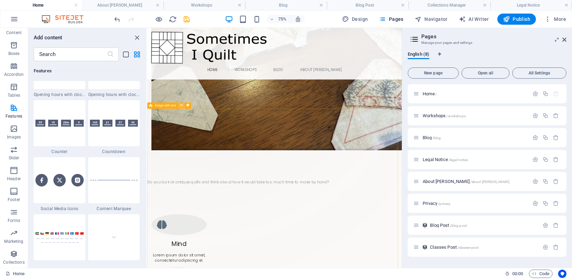
click at [181, 106] on icon at bounding box center [181, 106] width 3 height 6
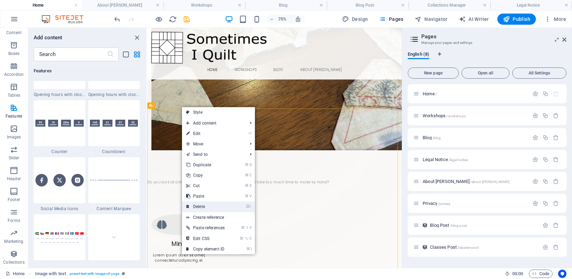
click at [210, 204] on link "⌦ Delete" at bounding box center [205, 206] width 47 height 10
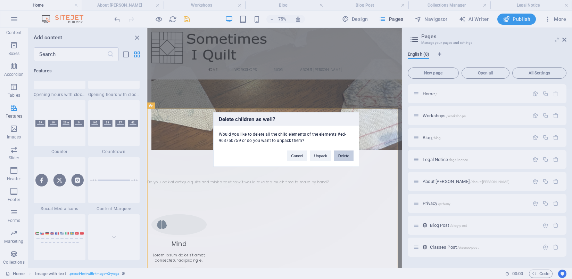
click at [340, 158] on button "Delete" at bounding box center [343, 155] width 19 height 10
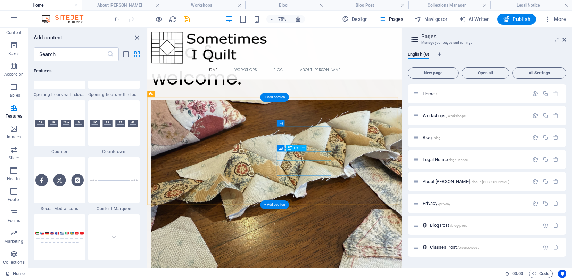
scroll to position [74, 0]
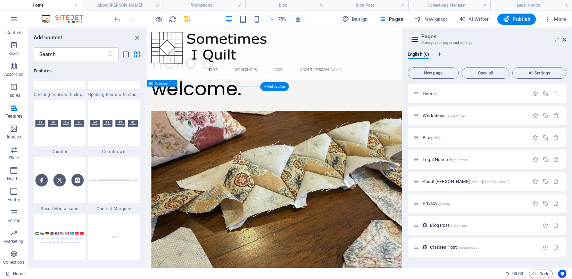
click at [208, 223] on div "Drop content here or Add elements Paste clipboard" at bounding box center [200, 233] width 254 height 254
click at [174, 84] on icon at bounding box center [174, 84] width 3 height 6
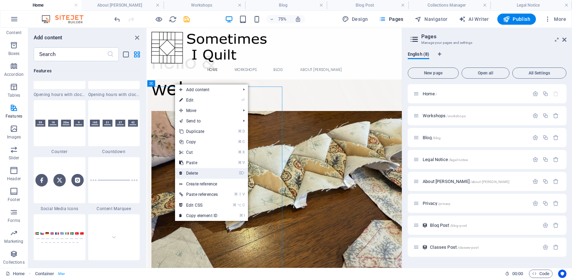
click at [198, 174] on link "⌦ Delete" at bounding box center [198, 173] width 47 height 10
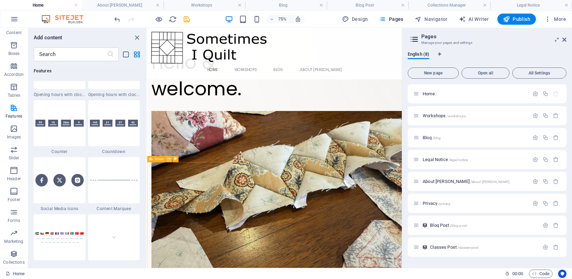
click at [170, 159] on icon at bounding box center [169, 159] width 3 height 6
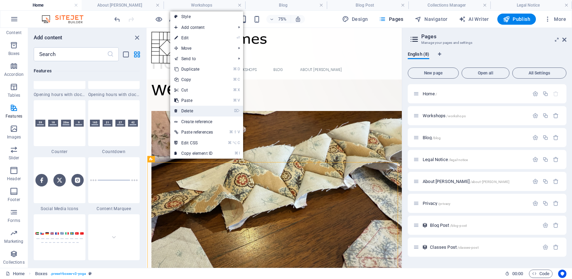
click at [193, 110] on link "⌦ Delete" at bounding box center [193, 111] width 47 height 10
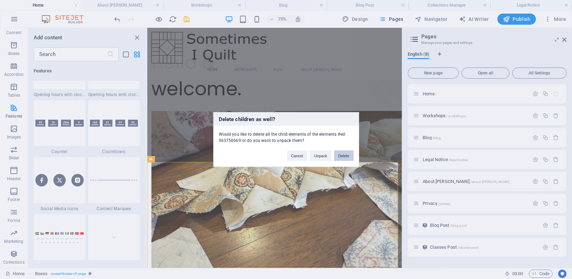
click at [347, 155] on button "Delete" at bounding box center [343, 155] width 19 height 10
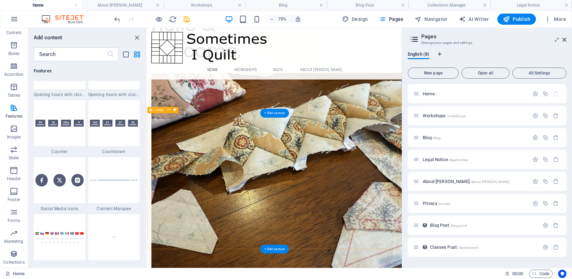
scroll to position [0, 0]
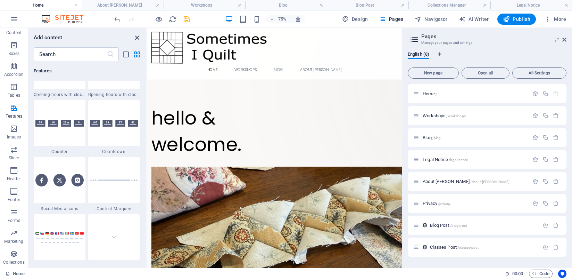
click at [137, 38] on icon "close panel" at bounding box center [137, 38] width 8 height 8
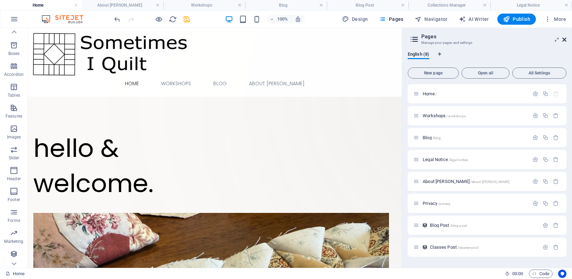
click at [565, 41] on icon at bounding box center [565, 40] width 4 height 6
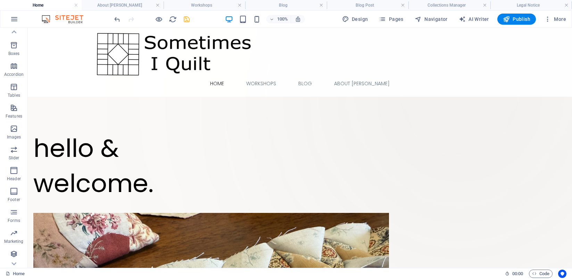
click at [185, 19] on icon "save" at bounding box center [187, 19] width 8 height 8
click at [128, 7] on h4 "About [PERSON_NAME]" at bounding box center [123, 5] width 82 height 8
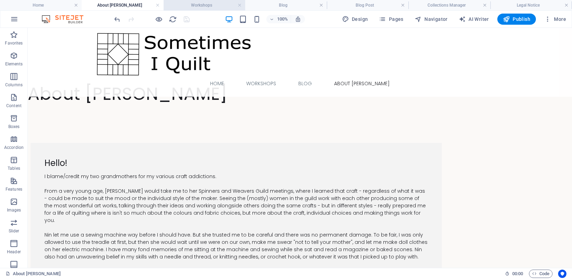
click at [186, 5] on h4 "Workshops" at bounding box center [205, 5] width 82 height 8
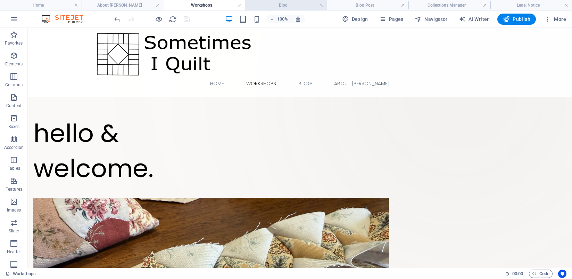
click at [262, 4] on h4 "Blog" at bounding box center [286, 5] width 82 height 8
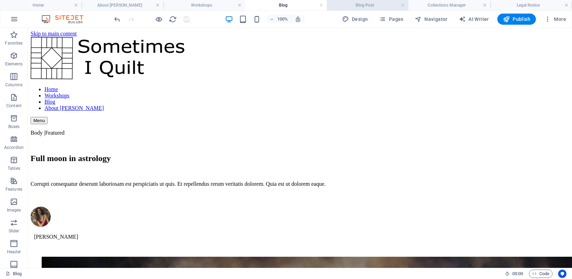
click at [352, 3] on h4 "Blog Post" at bounding box center [368, 5] width 82 height 8
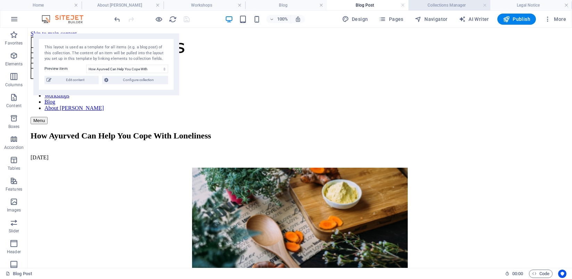
click at [439, 3] on h4 "Collections Manager" at bounding box center [450, 5] width 82 height 8
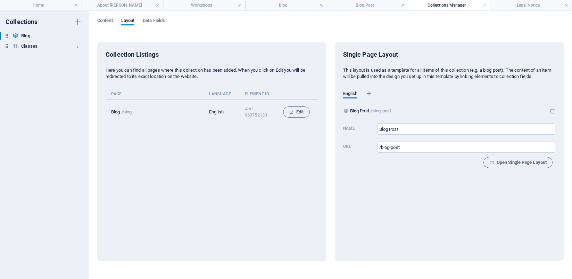
click at [25, 48] on h6 "Classes" at bounding box center [29, 46] width 16 height 8
type input "Classes Post"
type input "/classes-post"
click at [77, 47] on icon "button" at bounding box center [77, 46] width 5 height 5
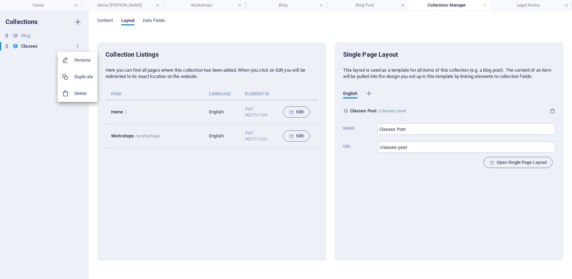
click at [77, 47] on div at bounding box center [286, 139] width 572 height 279
click at [526, 163] on span "Open Single Page Layout" at bounding box center [518, 162] width 57 height 8
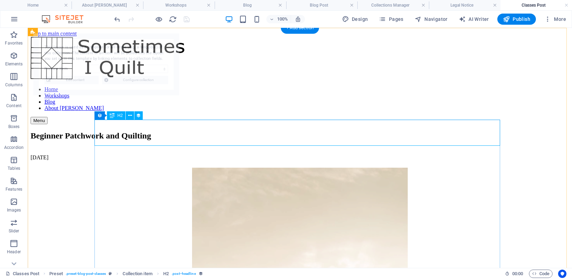
select select "68d135ed9e6b7551420664de"
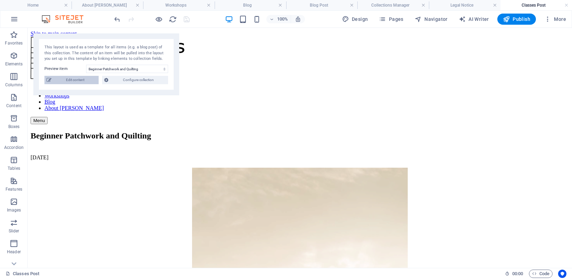
click at [80, 82] on span "Edit content" at bounding box center [75, 80] width 43 height 8
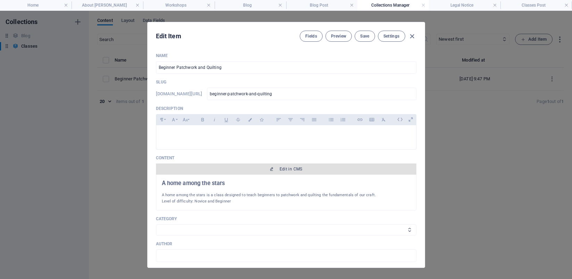
click at [292, 170] on span "Edit in CMS" at bounding box center [291, 169] width 23 height 6
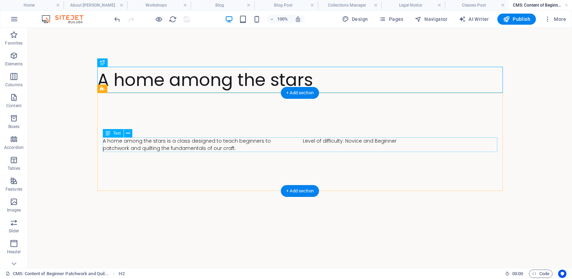
click at [303, 141] on div "A home among the stars is a class designed to teach beginners to patchwork and …" at bounding box center [300, 144] width 395 height 15
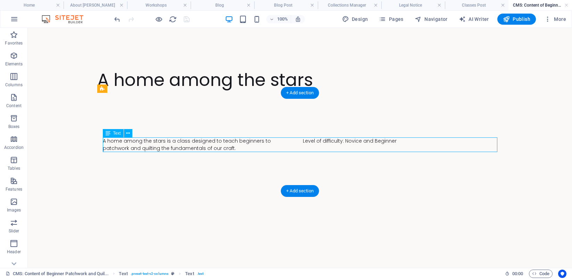
click at [296, 140] on div "A home among the stars is a class designed to teach beginners to patchwork and …" at bounding box center [300, 144] width 395 height 15
click at [293, 141] on div "A home among the stars is a class designed to teach beginners to patchwork and …" at bounding box center [300, 144] width 395 height 15
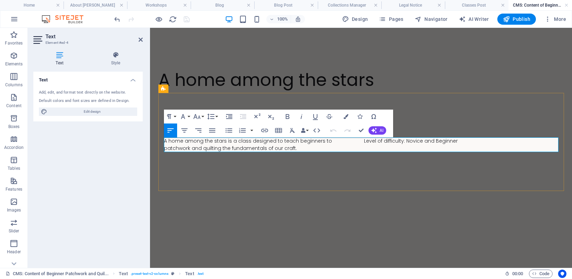
click at [351, 141] on p "A home among the stars is a class designed to teach beginners to patchwork and …" at bounding box center [261, 144] width 195 height 15
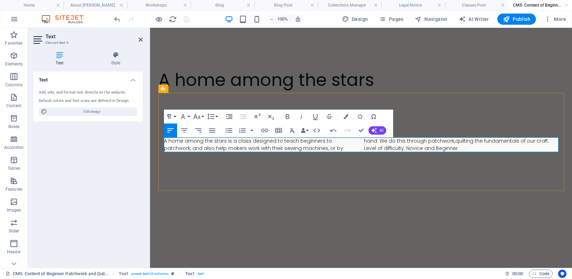
click at [430, 141] on p "A home among the stars is a class designed to teach beginners to patchwork, and…" at bounding box center [361, 144] width 395 height 15
click at [365, 183] on div "A home among the stars is a class designed to teach beginners to patchwork, and…" at bounding box center [361, 145] width 406 height 105
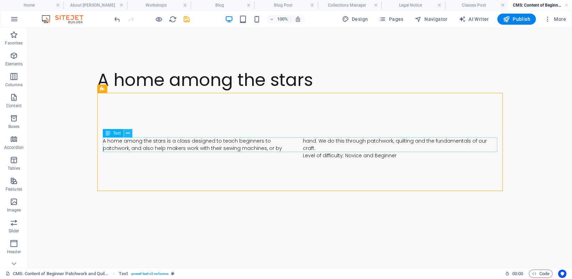
click at [129, 136] on icon at bounding box center [128, 133] width 4 height 7
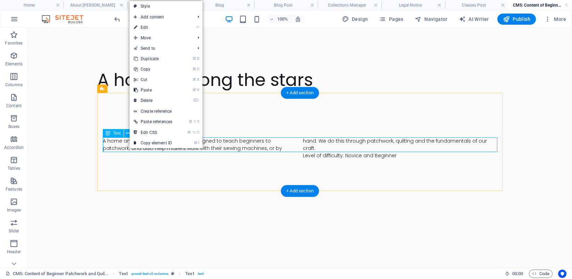
click at [125, 141] on div "A home among the stars is a class designed to teach beginners to patchwork, and…" at bounding box center [300, 148] width 395 height 22
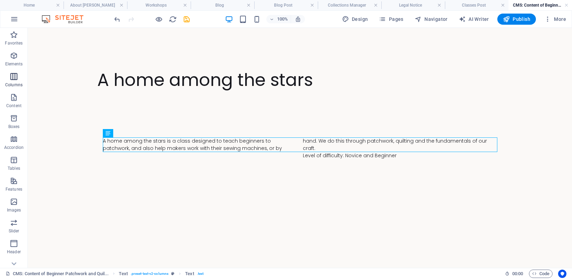
click at [15, 82] on p "Columns" at bounding box center [13, 85] width 17 height 6
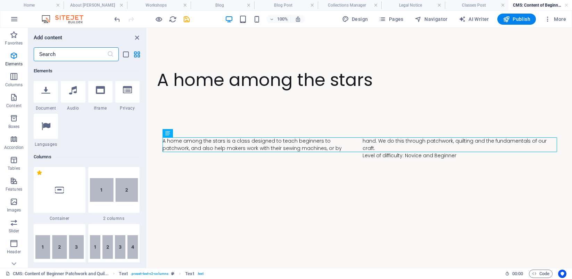
scroll to position [296, 0]
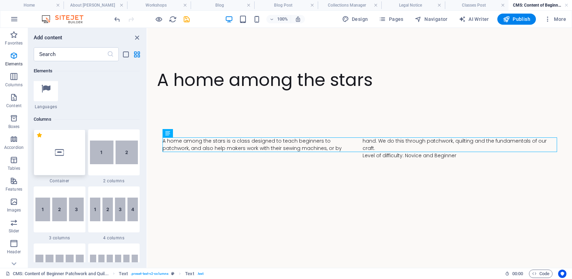
click at [62, 152] on icon at bounding box center [59, 152] width 9 height 9
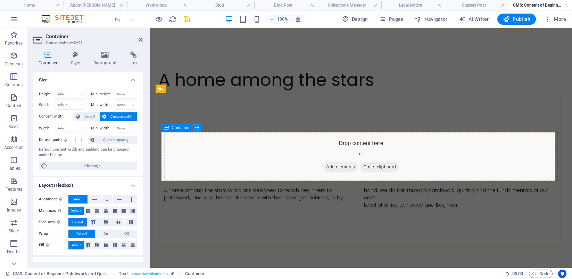
click at [198, 129] on icon at bounding box center [197, 127] width 4 height 7
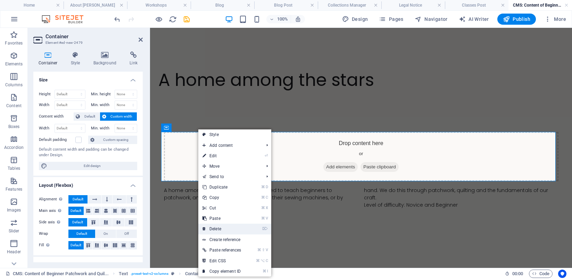
click at [223, 228] on link "⌦ Delete" at bounding box center [221, 228] width 47 height 10
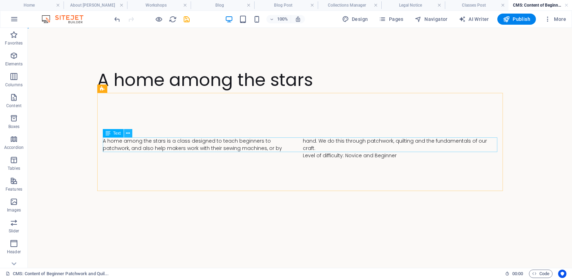
click at [129, 133] on icon at bounding box center [128, 133] width 4 height 7
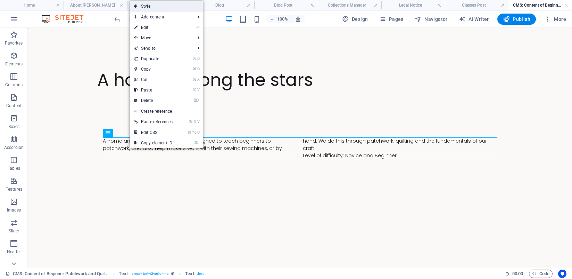
click at [154, 7] on link "Style" at bounding box center [166, 6] width 73 height 10
select select "rem"
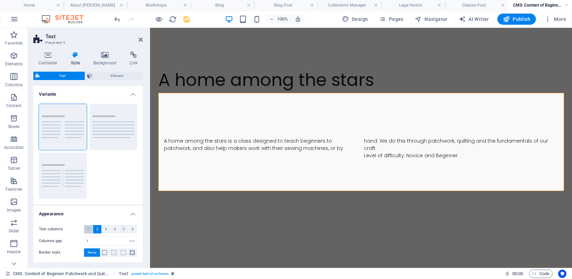
click at [88, 228] on span "1" at bounding box center [88, 229] width 2 height 8
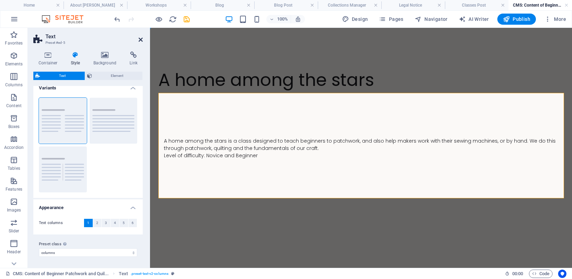
click at [140, 39] on icon at bounding box center [141, 40] width 4 height 6
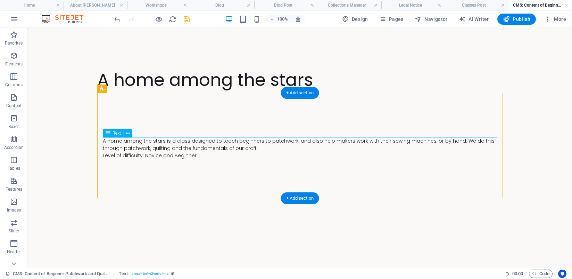
click at [260, 150] on div "A home among the stars is a class designed to teach beginners to patchwork, and…" at bounding box center [300, 148] width 395 height 22
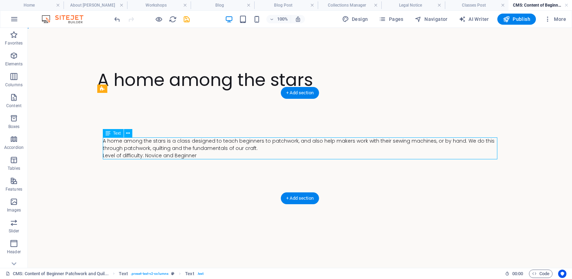
click at [258, 148] on div "A home among the stars is a class designed to teach beginners to patchwork, and…" at bounding box center [300, 148] width 395 height 22
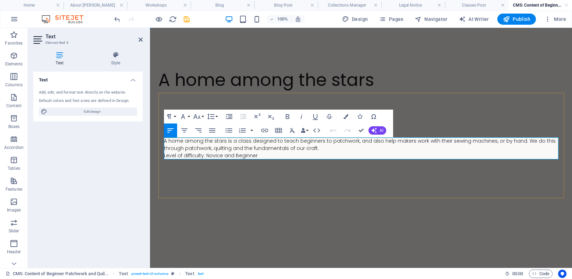
click at [322, 148] on p "A home among the stars is a class designed to teach beginners to patchwork, and…" at bounding box center [361, 144] width 395 height 15
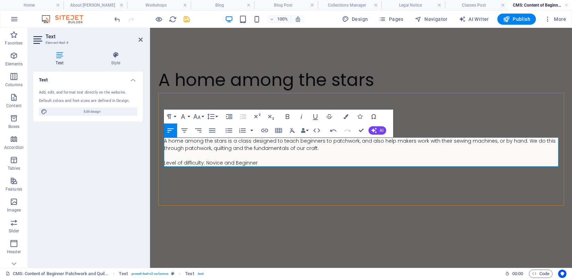
click at [275, 163] on p "Level of difficulty: Novice and Beginner" at bounding box center [361, 162] width 395 height 7
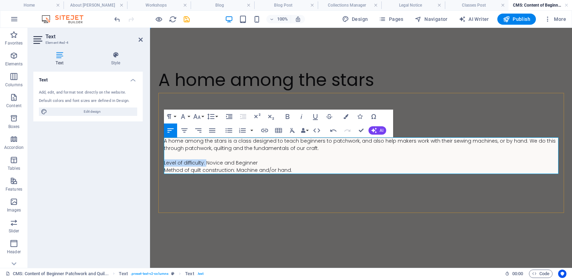
drag, startPoint x: 205, startPoint y: 163, endPoint x: 164, endPoint y: 164, distance: 40.7
click at [164, 164] on p "Level of difficulty: Novice and Beginner" at bounding box center [361, 162] width 395 height 7
drag, startPoint x: 232, startPoint y: 170, endPoint x: 163, endPoint y: 169, distance: 69.2
click at [164, 169] on p "Method of quilt construction: Machine and/or hand." at bounding box center [361, 169] width 395 height 7
click at [262, 169] on p "Method of quilt construction: Machine and/or hand." at bounding box center [361, 169] width 395 height 7
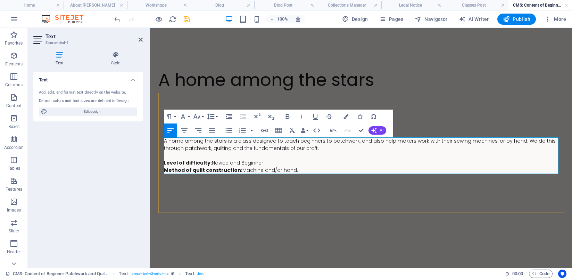
click at [273, 163] on p "Level of difficulty: Novice and Beginner" at bounding box center [361, 162] width 395 height 7
click at [318, 150] on p "A home among the stars is a class designed to teach beginners to patchwork, and…" at bounding box center [361, 144] width 395 height 15
click at [351, 142] on p "A home among the stars is a class designed to teach beginners to patchwork, and…" at bounding box center [361, 144] width 395 height 15
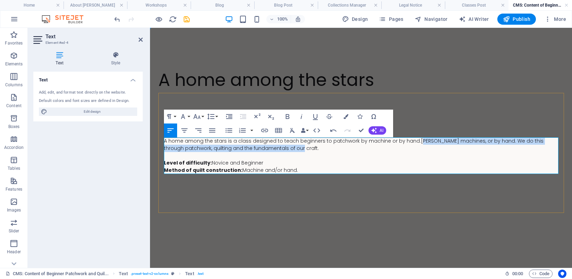
drag, startPoint x: 268, startPoint y: 150, endPoint x: 412, endPoint y: 142, distance: 144.8
click at [412, 142] on p "A home among the stars is a class designed to teach beginners to patchwork by m…" at bounding box center [361, 144] width 395 height 15
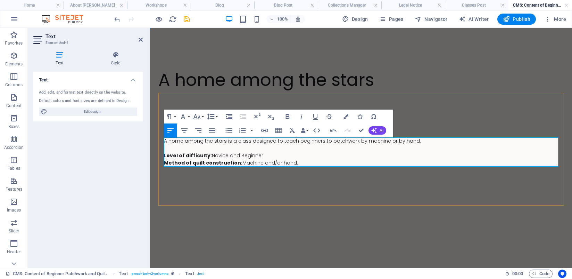
click at [368, 157] on p "Level of difficulty: Novice and Beginner" at bounding box center [361, 155] width 395 height 7
click at [417, 140] on p "A home among the stars is a class designed to teach beginners to patchwork by m…" at bounding box center [361, 140] width 395 height 7
click at [433, 126] on div "A home among the stars is a class designed to teach beginners to patchwork by m…" at bounding box center [361, 149] width 406 height 113
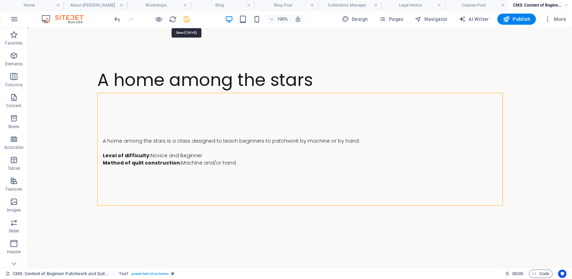
click at [186, 18] on icon "save" at bounding box center [187, 19] width 8 height 8
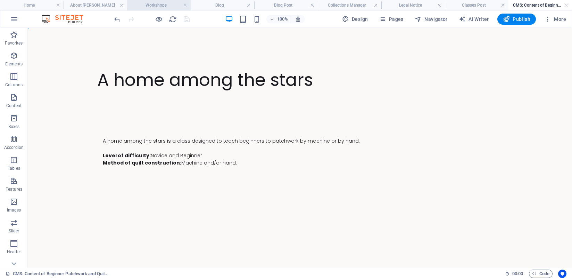
click at [159, 6] on h4 "Workshops" at bounding box center [159, 5] width 64 height 8
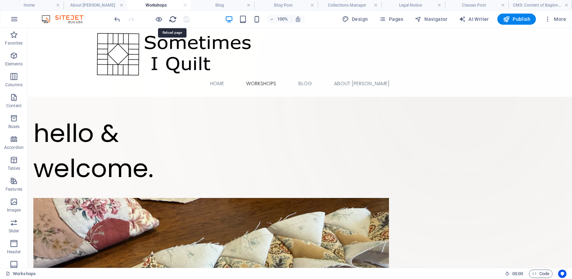
click at [174, 18] on icon "reload" at bounding box center [173, 19] width 8 height 8
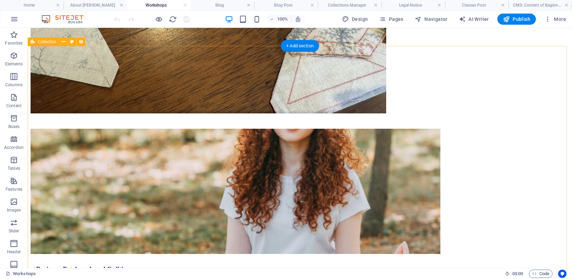
scroll to position [325, 0]
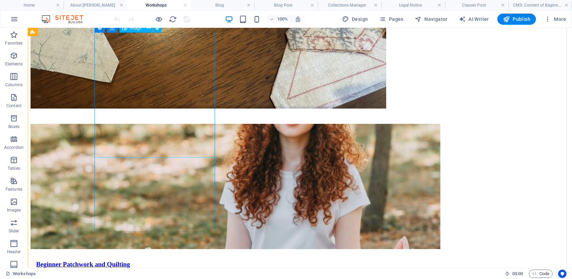
click at [132, 133] on figure at bounding box center [300, 187] width 539 height 126
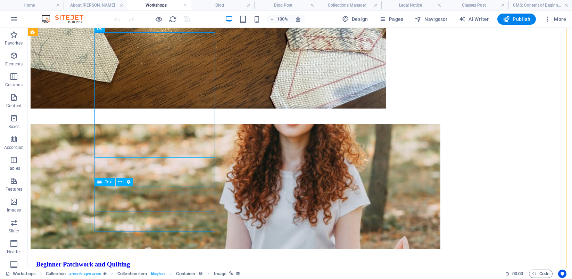
click at [122, 274] on div "A Home Among the Stars is a beginner friendly" at bounding box center [300, 277] width 539 height 6
click at [141, 260] on div "Beginner Patchwork and Quilting" at bounding box center [300, 264] width 539 height 8
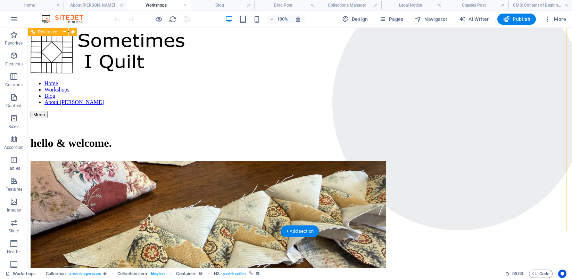
scroll to position [0, 0]
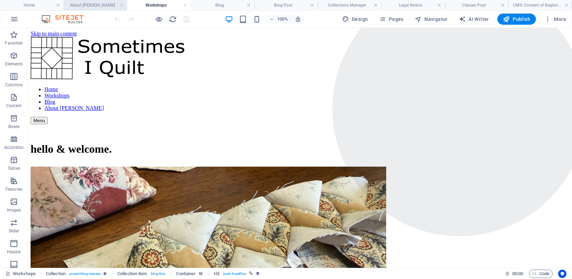
click at [103, 6] on h4 "About [PERSON_NAME]" at bounding box center [96, 5] width 64 height 8
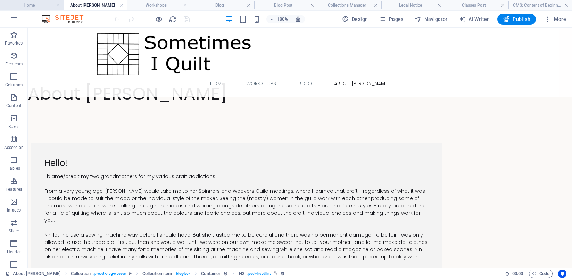
click at [35, 6] on h4 "Home" at bounding box center [32, 5] width 64 height 8
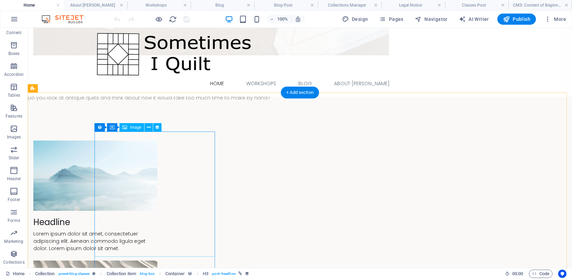
scroll to position [506, 0]
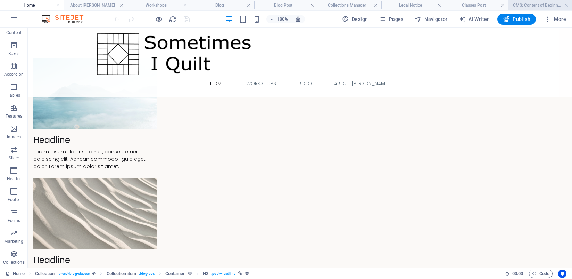
click at [522, 5] on h4 "CMS: Content of Beginner Patchwork and Quil..." at bounding box center [541, 5] width 64 height 8
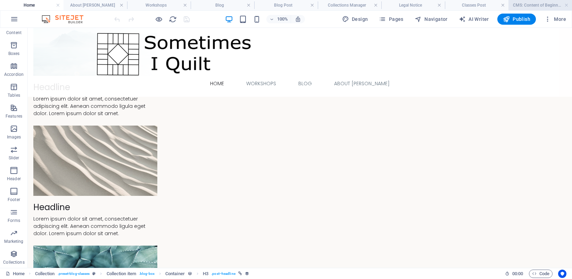
scroll to position [0, 0]
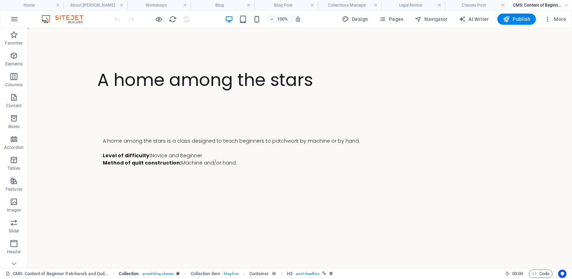
click at [159, 274] on span ". preset-blog-classes" at bounding box center [157, 273] width 32 height 8
click at [180, 273] on icon "breadcrumb" at bounding box center [178, 273] width 3 height 4
click at [15, 100] on icon "button" at bounding box center [14, 97] width 8 height 8
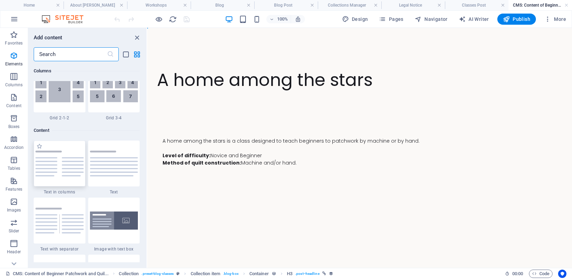
scroll to position [1216, 0]
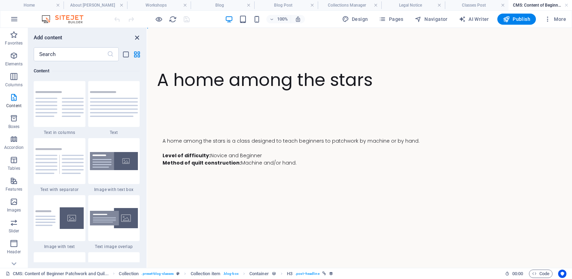
click at [138, 37] on icon "close panel" at bounding box center [137, 38] width 8 height 8
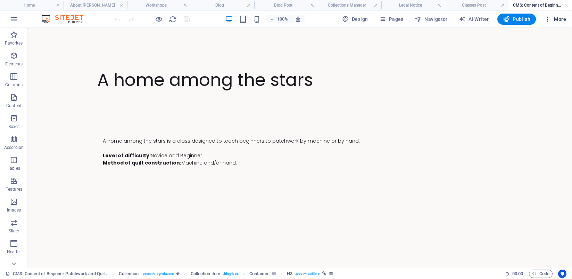
click at [554, 19] on span "More" at bounding box center [556, 19] width 22 height 7
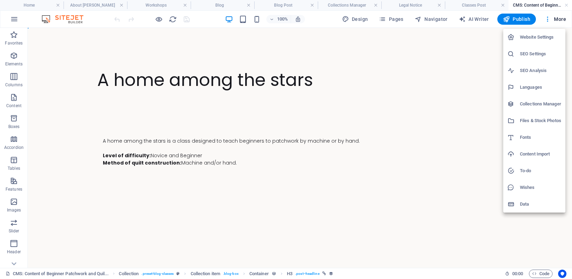
click at [430, 89] on div at bounding box center [286, 139] width 572 height 279
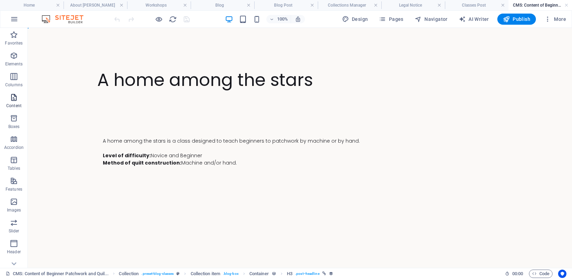
click at [12, 100] on icon "button" at bounding box center [14, 97] width 8 height 8
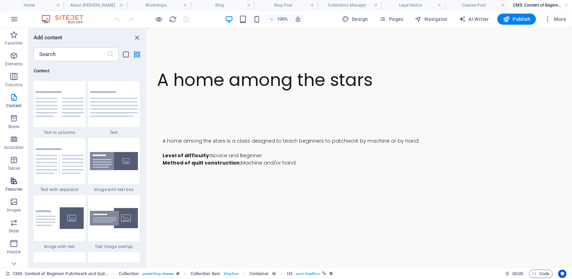
click at [16, 182] on icon "button" at bounding box center [14, 181] width 8 height 8
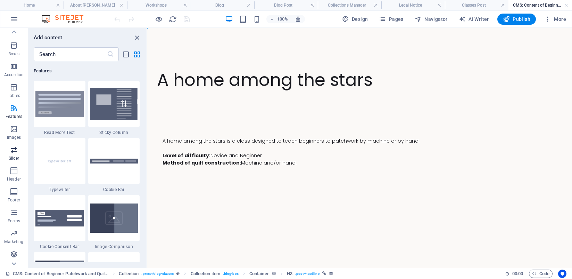
scroll to position [73, 0]
click at [15, 252] on icon "button" at bounding box center [14, 254] width 8 height 8
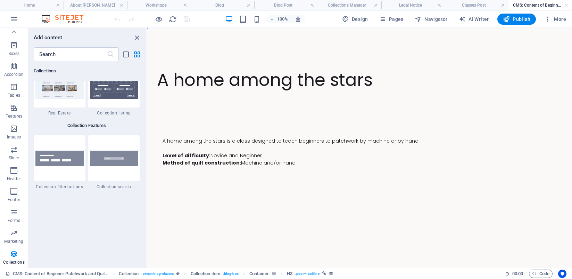
scroll to position [6558, 0]
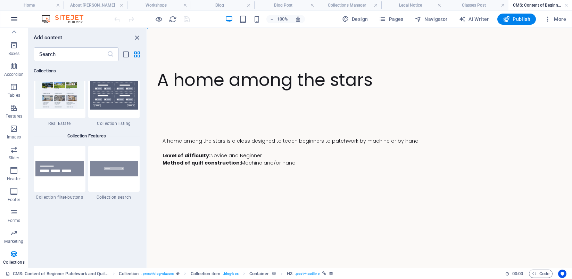
click at [16, 18] on icon "button" at bounding box center [14, 19] width 8 height 8
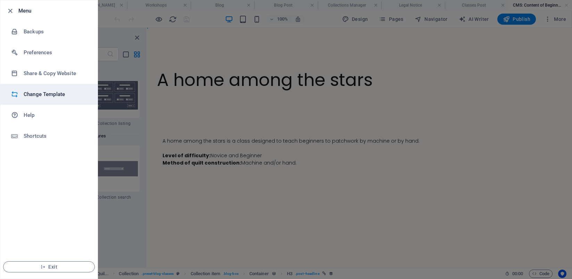
click at [26, 95] on h6 "Change Template" at bounding box center [56, 94] width 64 height 8
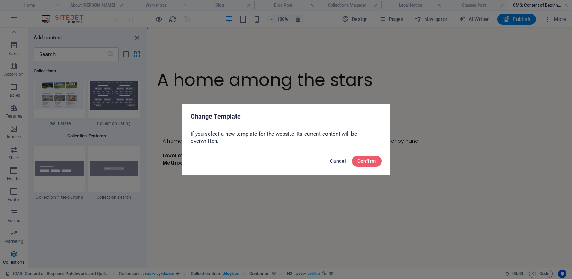
click at [339, 163] on span "Cancel" at bounding box center [338, 161] width 16 height 6
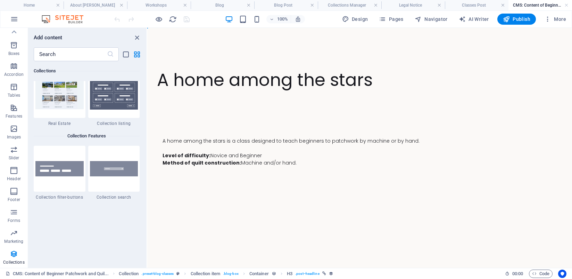
click at [328, 28] on div "A home among the stars A home among the stars is a class designed to teach begi…" at bounding box center [360, 136] width 417 height 217
click at [73, 276] on link "CMS: Content of Beginner Patchwork and Quil..." at bounding box center [57, 273] width 103 height 8
click at [73, 275] on link "CMS: Content of Beginner Patchwork and Quil..." at bounding box center [57, 273] width 103 height 8
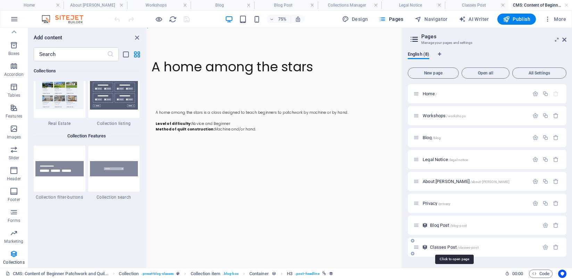
click at [447, 248] on span "Classes Post /classes-post" at bounding box center [454, 246] width 48 height 5
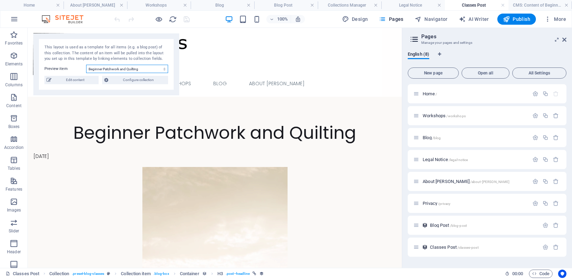
click at [128, 70] on select "Beginner Patchwork and Quilting" at bounding box center [127, 69] width 82 height 8
click at [86, 65] on select "Beginner Patchwork and Quilting" at bounding box center [127, 69] width 82 height 8
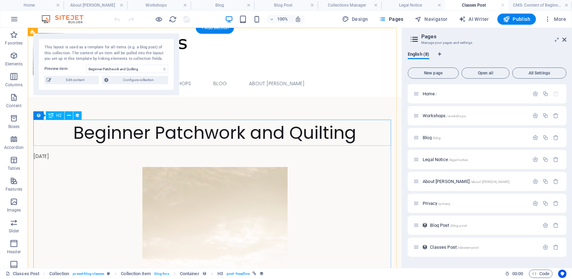
click at [100, 131] on div "Beginner Patchwork and Quilting" at bounding box center [214, 133] width 363 height 26
select select "name"
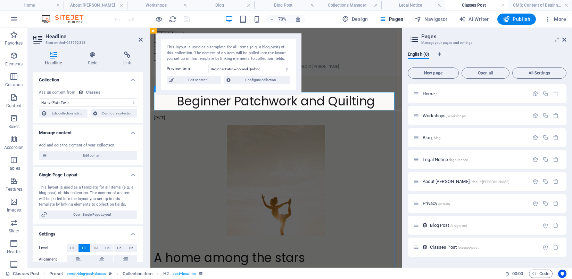
click at [189, 134] on div "Beginner Patchwork and Quilting" at bounding box center [330, 133] width 349 height 26
click at [250, 70] on select "Beginner Patchwork and Quilting" at bounding box center [250, 69] width 82 height 8
click at [302, 134] on div "Beginner Patchwork and Quilting" at bounding box center [330, 133] width 349 height 26
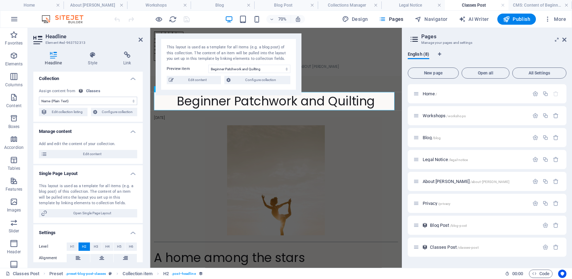
scroll to position [0, 0]
click at [97, 155] on span "Edit content" at bounding box center [92, 155] width 86 height 8
type input "[DATE]"
type input "beginner-patchwork-and-quilting"
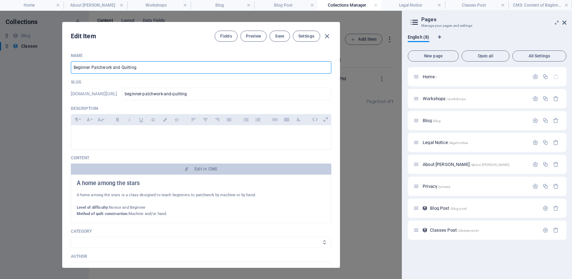
drag, startPoint x: 144, startPoint y: 68, endPoint x: 68, endPoint y: 70, distance: 75.4
click at [68, 70] on div "Name Beginner Patchwork and Quilting ​ Slug [DOMAIN_NAME][URL] beginner-patchwo…" at bounding box center [201, 157] width 277 height 220
type input "A"
type input "a"
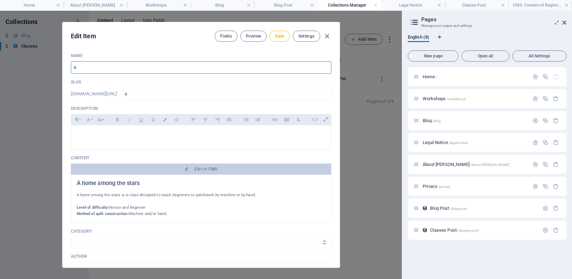
type input "A h"
type input "a-h"
type input "A ho"
type input "a-ho"
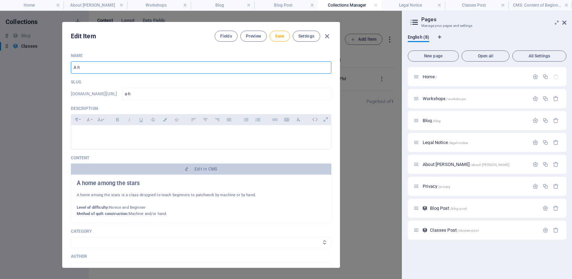
type input "a-ho"
type input "A hom"
type input "a-hom"
type input "A home"
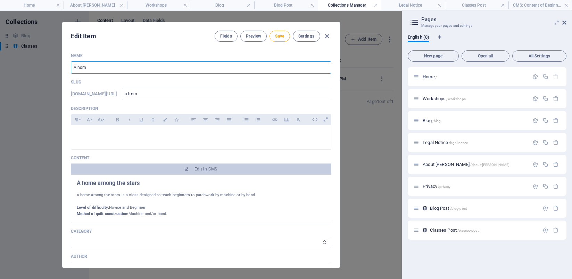
type input "a-home"
type input "A home a"
type input "a-home-a"
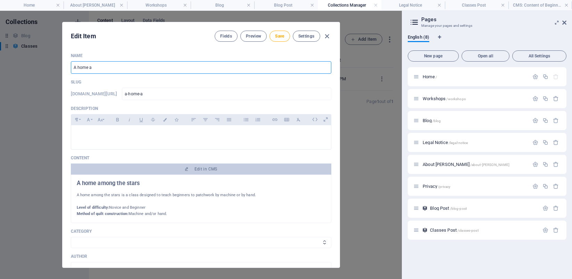
type input "A home am"
type input "a-home-am"
type input "A home amo"
type input "a-home-amo"
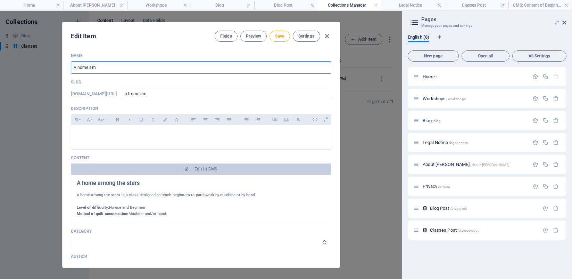
type input "a-home-amo"
type input "A home [PERSON_NAME]"
type input "a-home-[PERSON_NAME]"
type input "A home among"
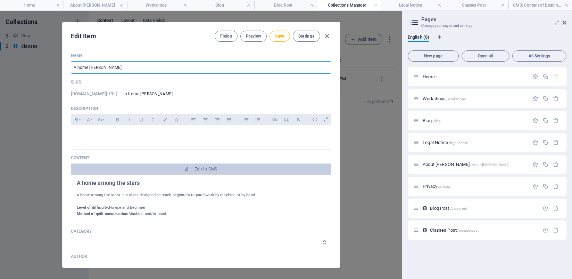
type input "a-home-among"
type input "A home among t"
type input "a-home-among-t"
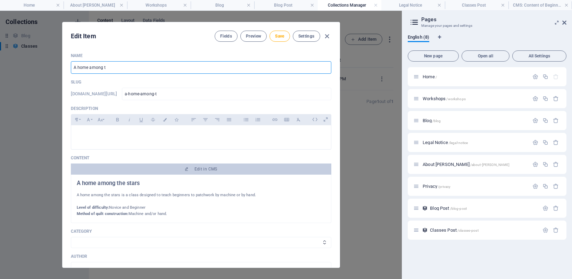
type input "A home among th"
type input "a-home-among-th"
type input "A home among the"
type input "a-home-among-the"
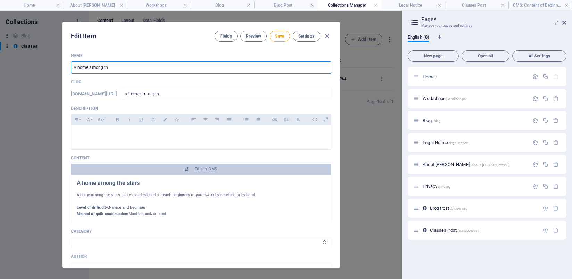
type input "a-home-among-the"
type input "A home among the s"
type input "a-home-among-the-s"
type input "A home among the st"
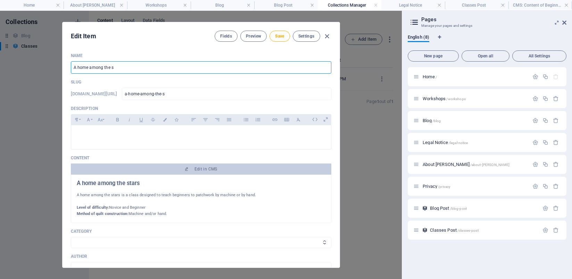
type input "a-home-among-the-st"
type input "A home among the sta"
type input "a-home-among-the-sta"
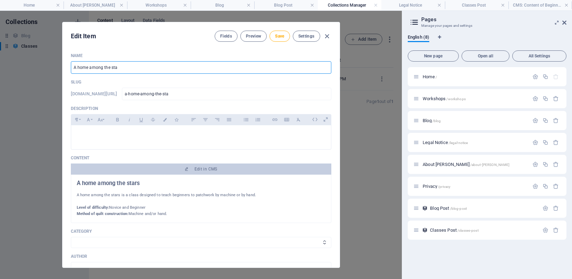
type input "A home among the star"
type input "a-home-among-the-star"
type input "A home among the stars"
type input "a-home-among-the-stars"
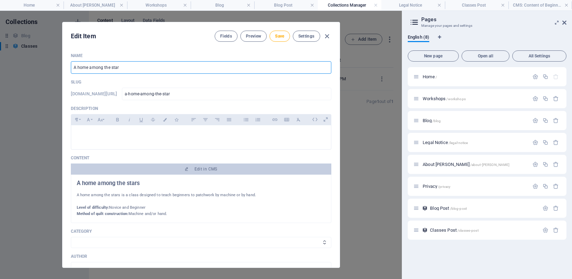
type input "a-home-among-the-stars"
type input "A home among the stars"
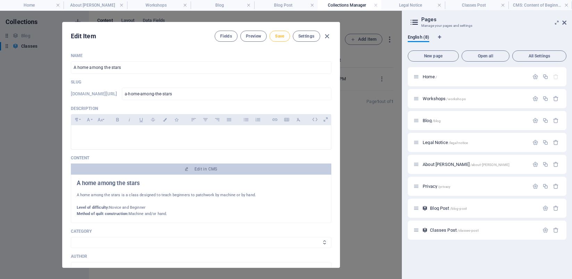
click at [281, 34] on span "Save" at bounding box center [279, 36] width 9 height 6
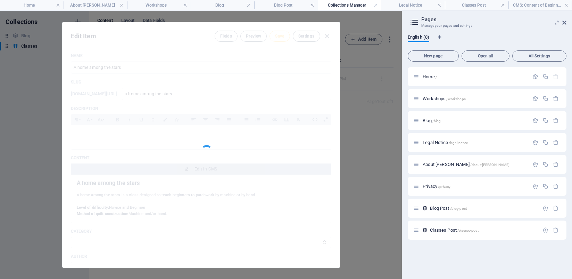
type input "a-home-among-the-stars"
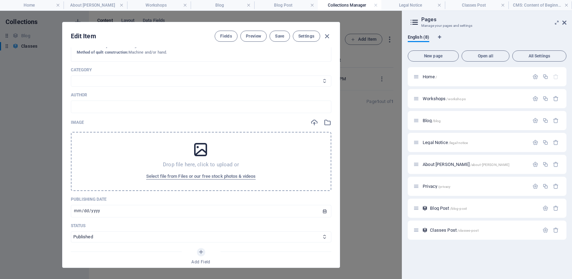
scroll to position [168, 0]
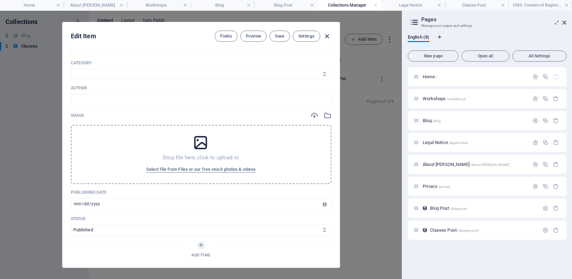
click at [326, 36] on icon "button" at bounding box center [327, 36] width 8 height 8
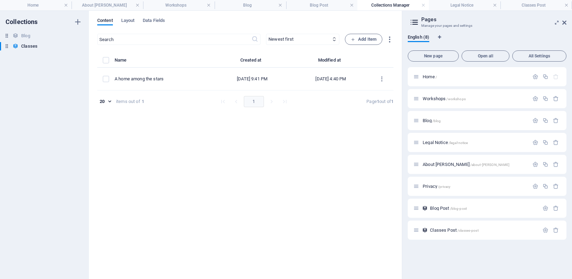
type input "[DATE]"
type input "a-home-among-the-stars"
click at [163, 6] on h4 "Workshops" at bounding box center [179, 5] width 72 height 8
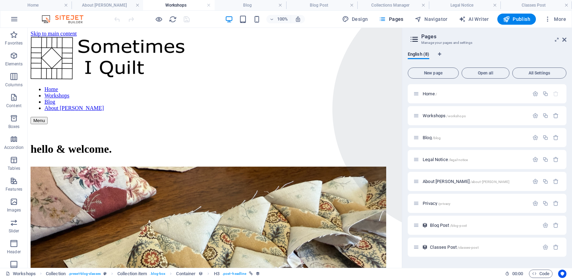
scroll to position [333, 0]
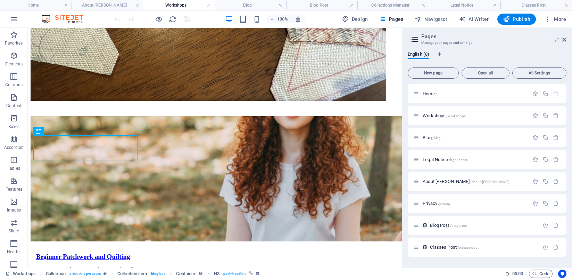
click at [179, 21] on div at bounding box center [152, 19] width 78 height 11
drag, startPoint x: 172, startPoint y: 19, endPoint x: 173, endPoint y: 26, distance: 7.0
click at [172, 19] on icon "reload" at bounding box center [173, 19] width 8 height 8
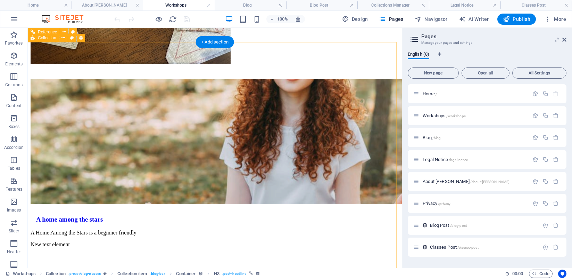
scroll to position [258, 0]
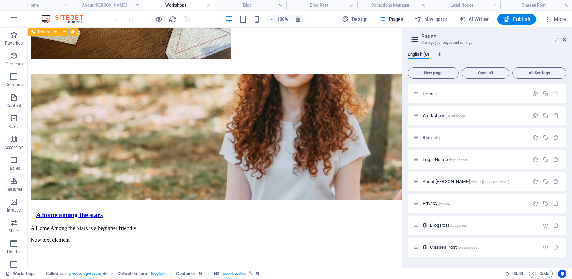
drag, startPoint x: 186, startPoint y: 20, endPoint x: 183, endPoint y: 25, distance: 6.2
click at [186, 20] on div at bounding box center [152, 19] width 78 height 11
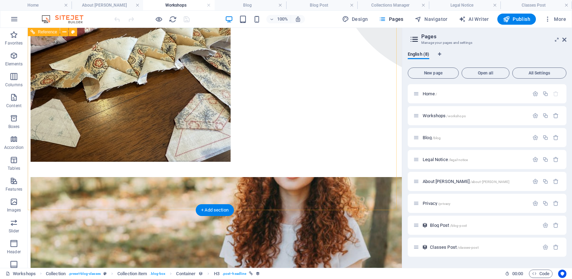
scroll to position [0, 0]
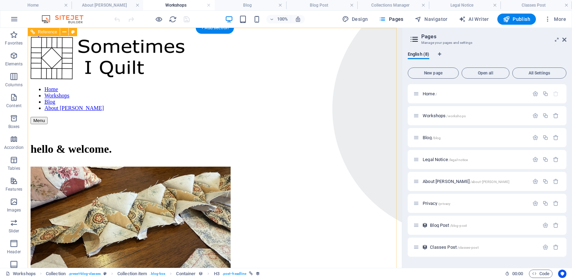
click at [111, 155] on div "hello & welcome." at bounding box center [215, 148] width 369 height 13
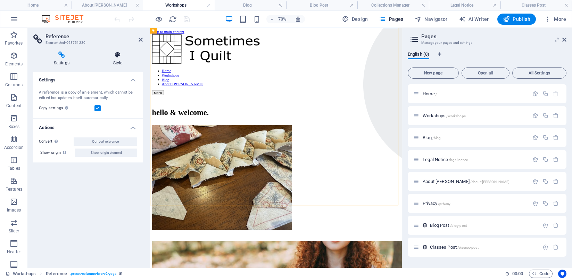
click at [116, 57] on icon at bounding box center [118, 54] width 50 height 7
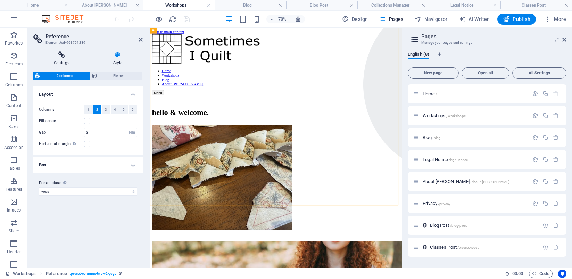
click at [63, 57] on icon at bounding box center [61, 54] width 57 height 7
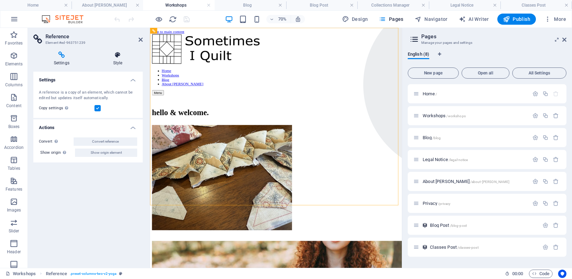
click at [119, 57] on icon at bounding box center [118, 54] width 50 height 7
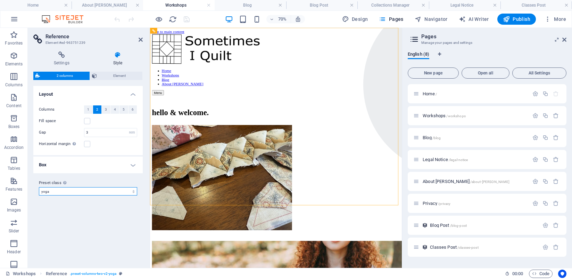
click at [105, 192] on select "yoga default Add preset class" at bounding box center [88, 191] width 98 height 8
click at [39, 187] on select "yoga default Add preset class" at bounding box center [88, 191] width 98 height 8
select select "preset-columns-two-v2-default"
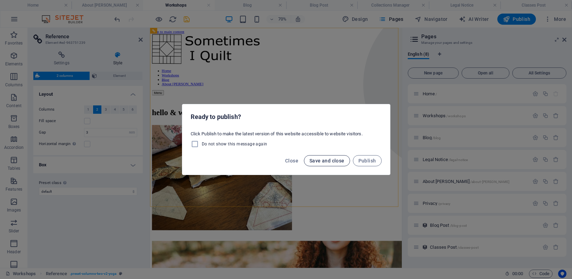
click at [311, 160] on span "Save and close" at bounding box center [327, 161] width 35 height 6
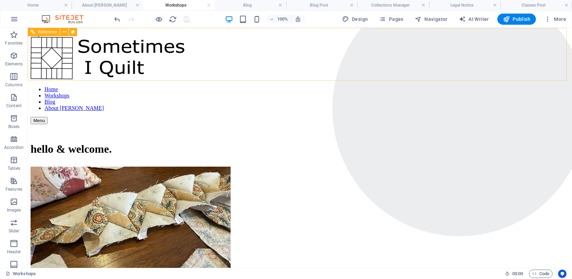
click at [278, 80] on div "Home Workshops Blog About [PERSON_NAME]" at bounding box center [300, 80] width 539 height 87
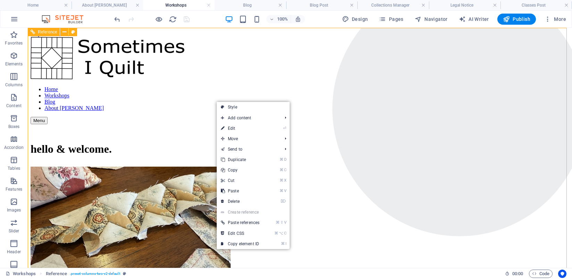
click at [151, 124] on div "hello & welcome." at bounding box center [300, 221] width 539 height 194
